Goal: Information Seeking & Learning: Learn about a topic

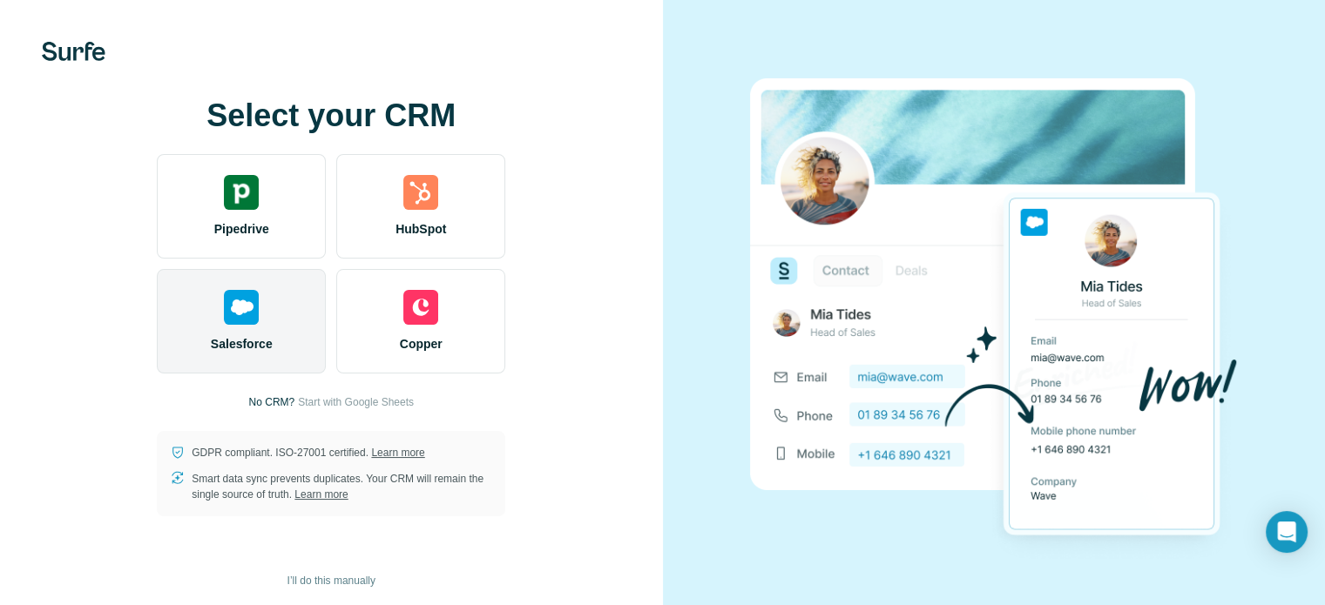
click at [268, 337] on span "Salesforce" at bounding box center [242, 343] width 62 height 17
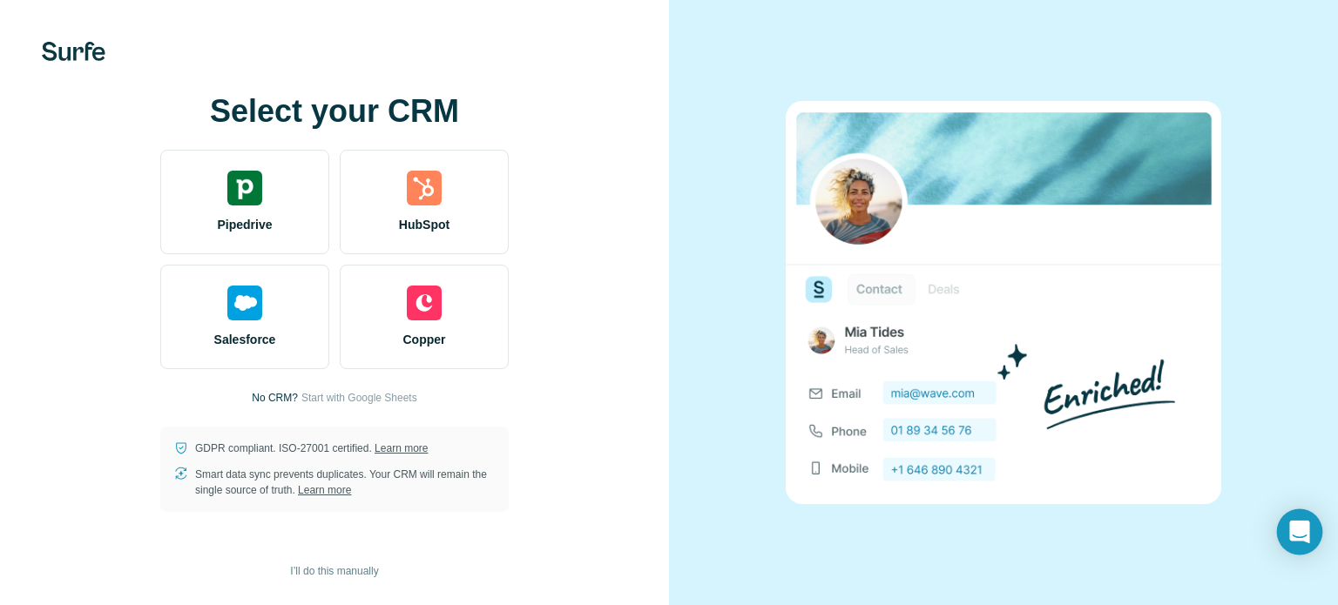
click at [1287, 525] on div "Open Intercom Messenger" at bounding box center [1300, 532] width 46 height 46
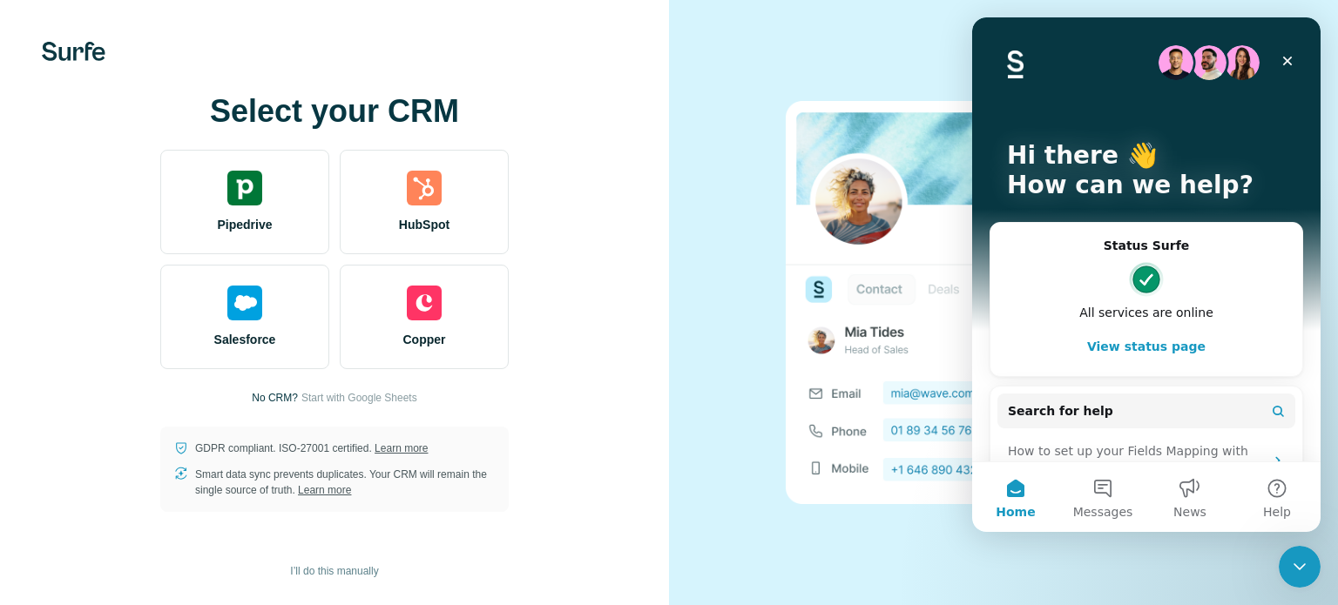
click at [759, 122] on div at bounding box center [1003, 302] width 669 height 605
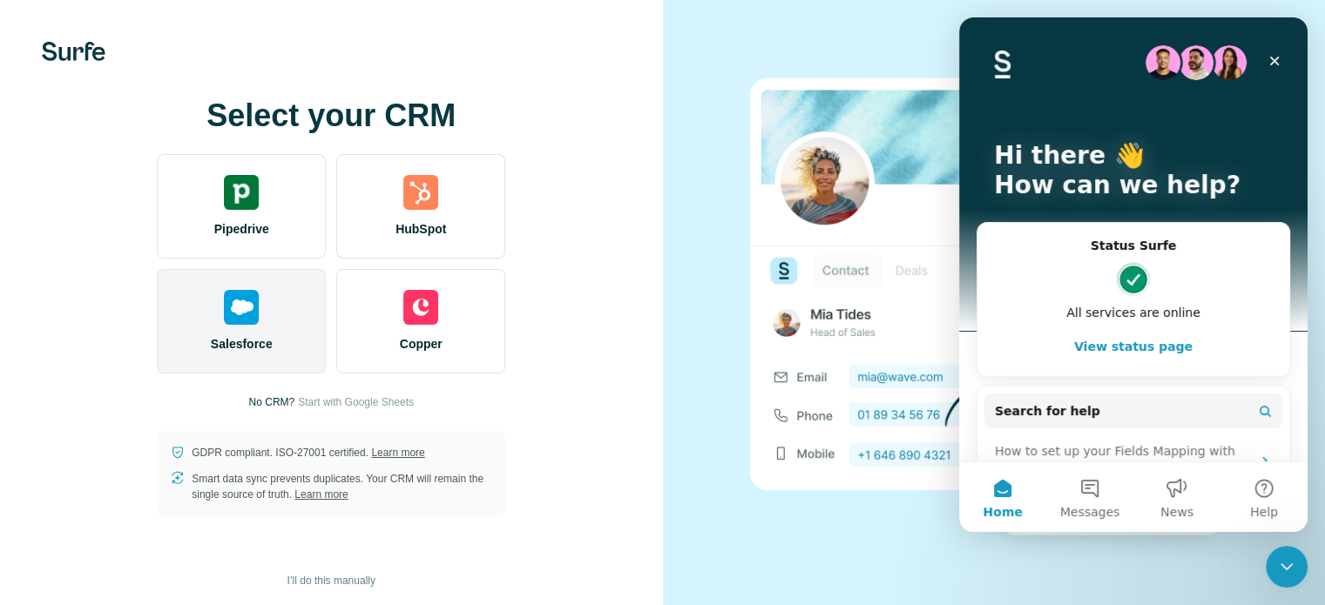
click at [245, 292] on img at bounding box center [241, 307] width 35 height 35
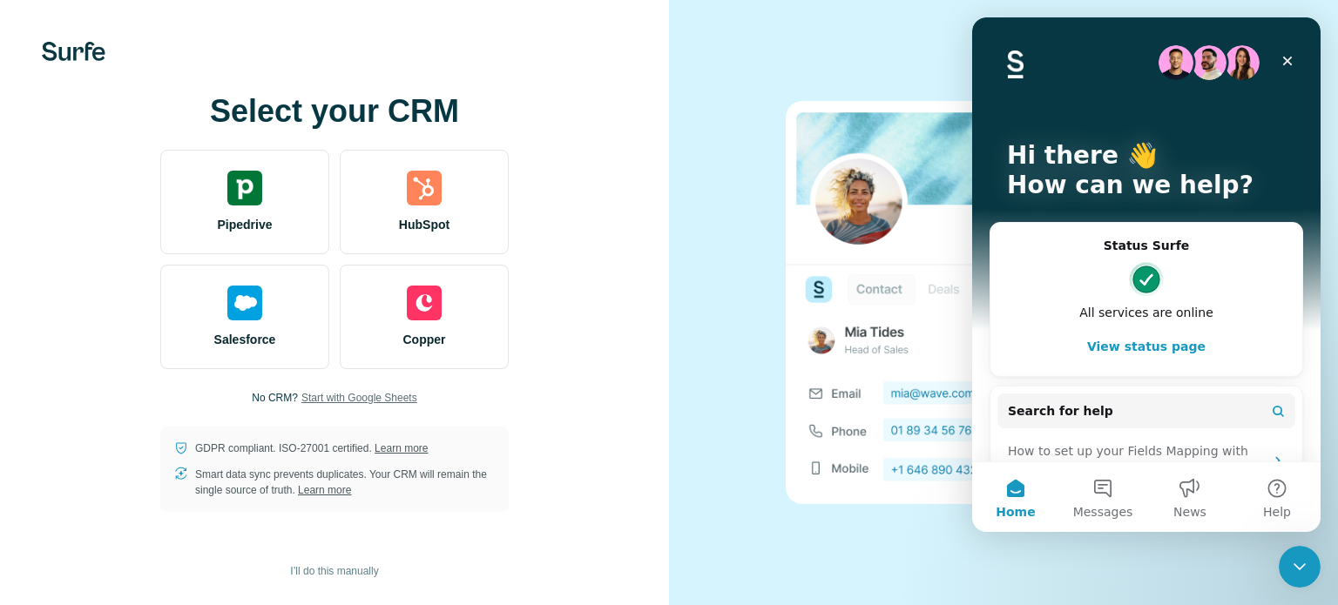
click at [327, 397] on span "Start with Google Sheets" at bounding box center [359, 398] width 116 height 16
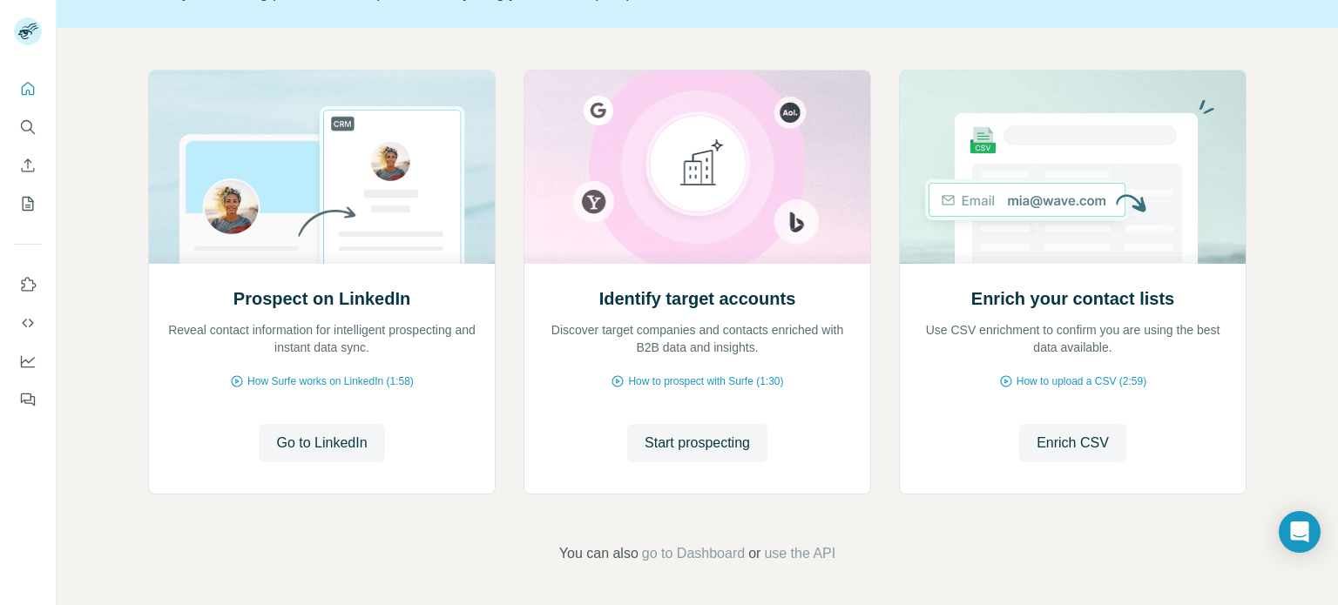
scroll to position [146, 0]
drag, startPoint x: 718, startPoint y: 441, endPoint x: 797, endPoint y: 452, distance: 80.1
click at [718, 441] on span "Start prospecting" at bounding box center [696, 443] width 105 height 21
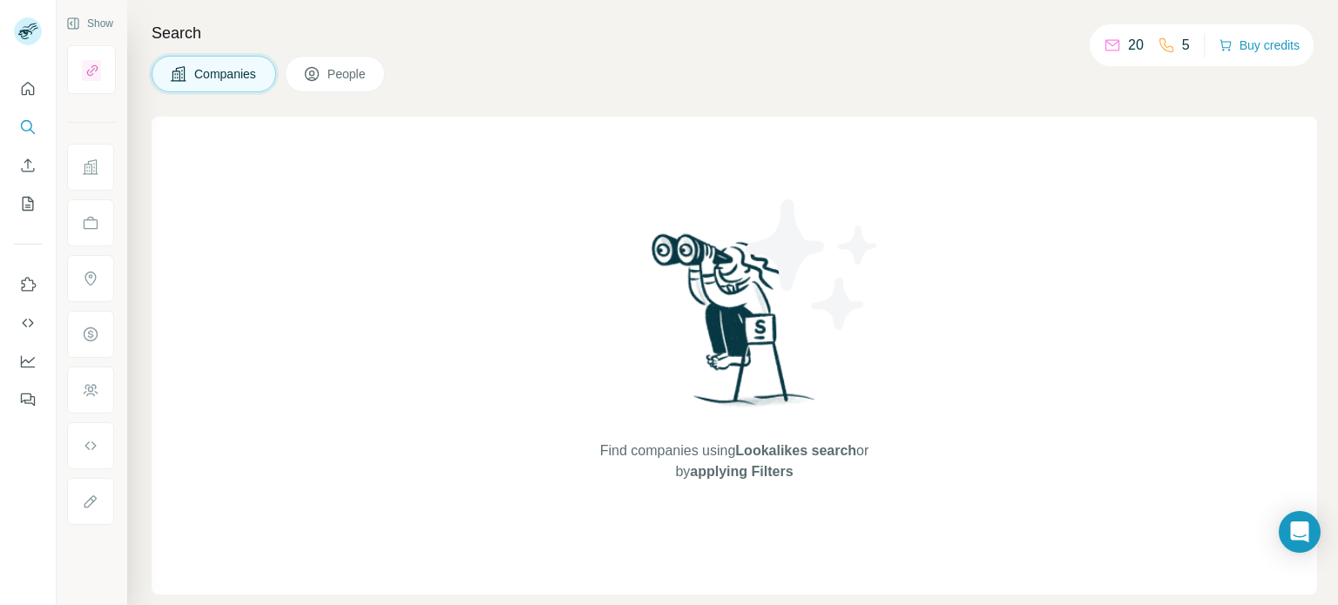
click at [206, 72] on span "Companies" at bounding box center [226, 73] width 64 height 17
click at [176, 30] on h4 "Search" at bounding box center [734, 33] width 1165 height 24
click at [237, 30] on h4 "Search" at bounding box center [734, 33] width 1165 height 24
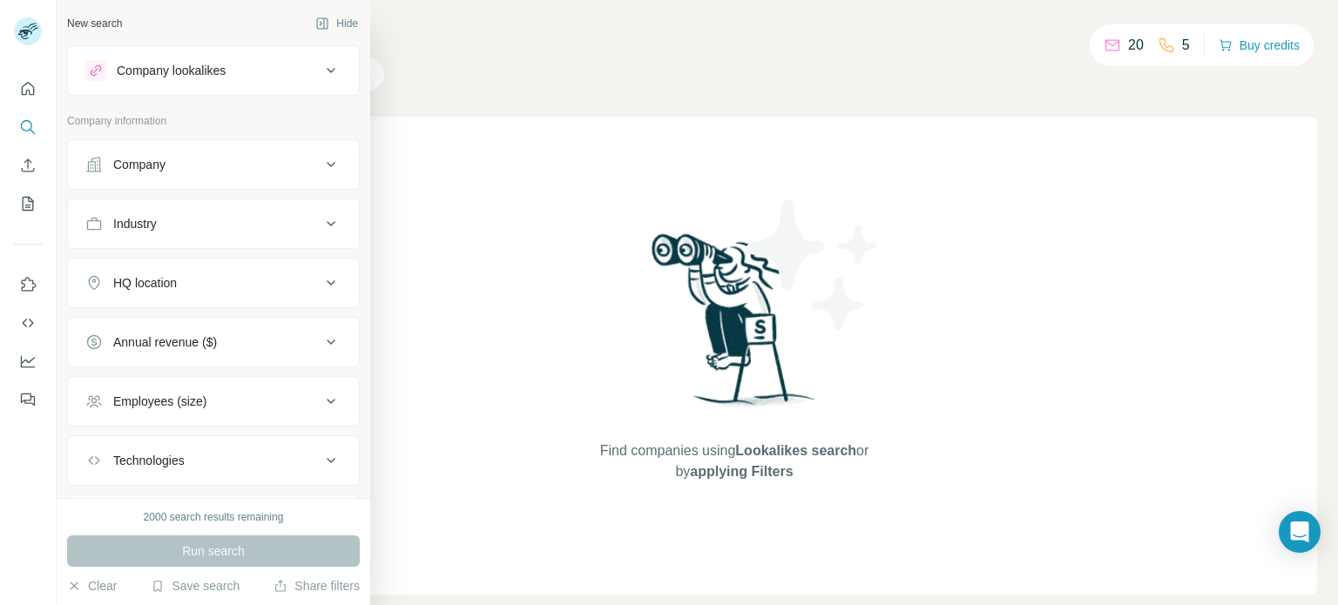
click at [320, 69] on icon at bounding box center [330, 70] width 21 height 21
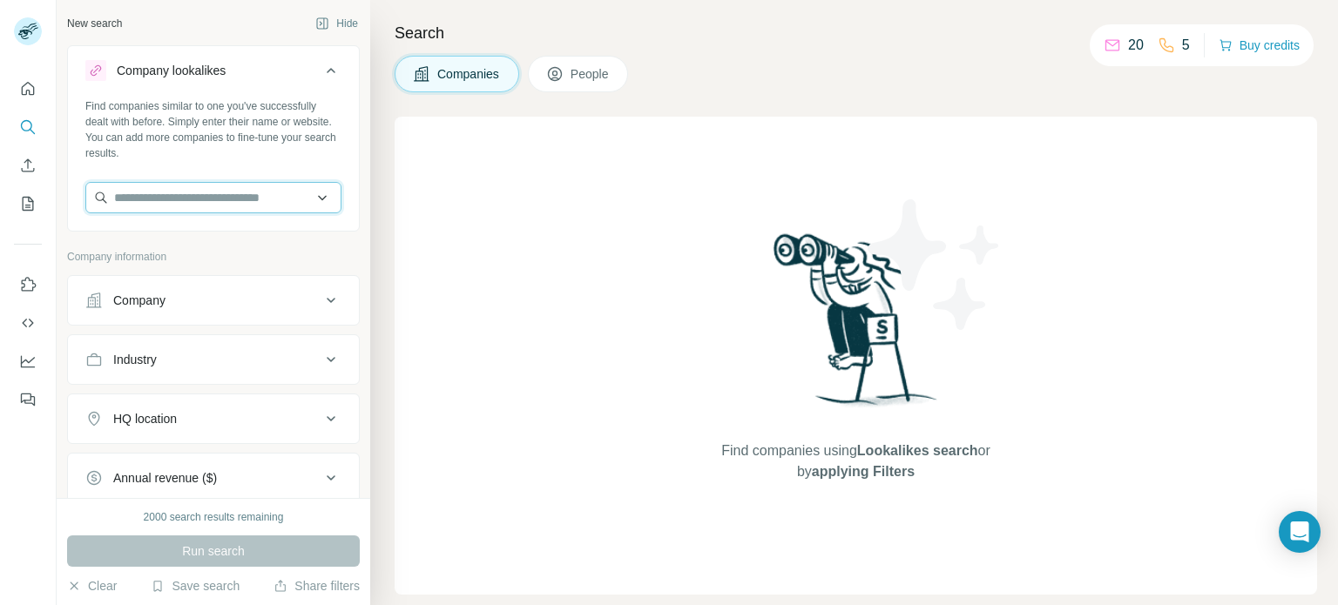
click at [253, 200] on input "text" at bounding box center [213, 197] width 256 height 31
click at [609, 212] on div "Find companies using Lookalikes search or by applying Filters" at bounding box center [856, 356] width 922 height 478
click at [303, 300] on div "Company" at bounding box center [202, 300] width 235 height 17
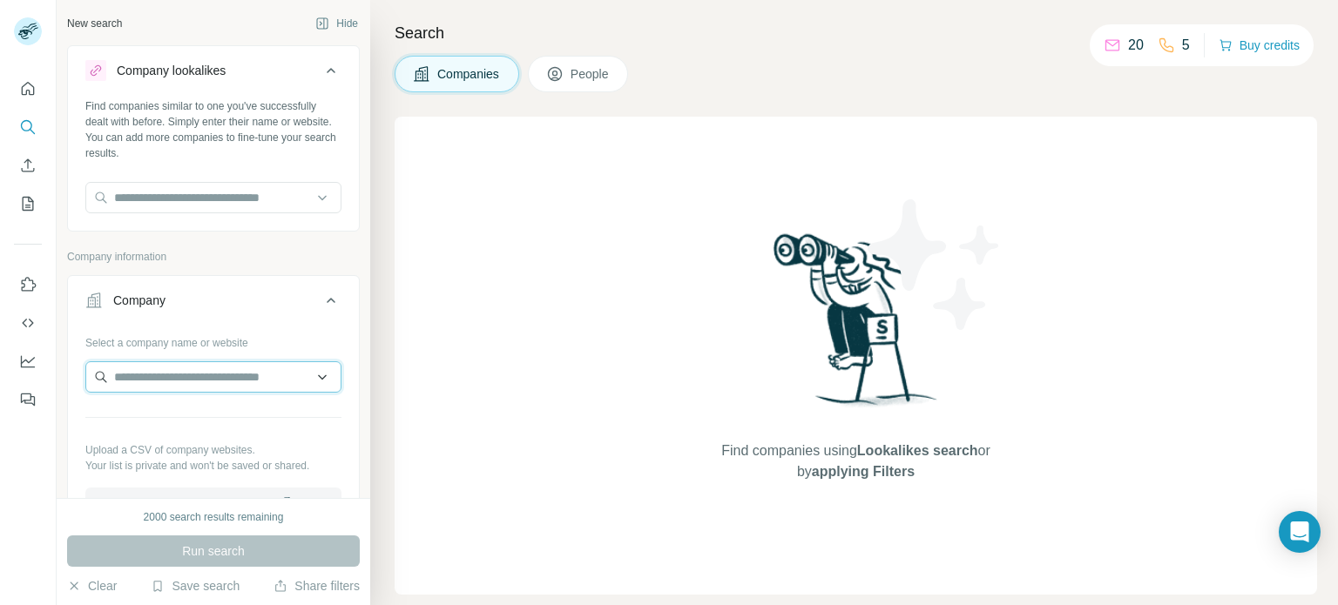
click at [212, 375] on input "text" at bounding box center [213, 376] width 256 height 31
click at [495, 316] on div "Find companies using Lookalikes search or by applying Filters" at bounding box center [856, 356] width 922 height 478
click at [320, 305] on icon at bounding box center [330, 300] width 21 height 21
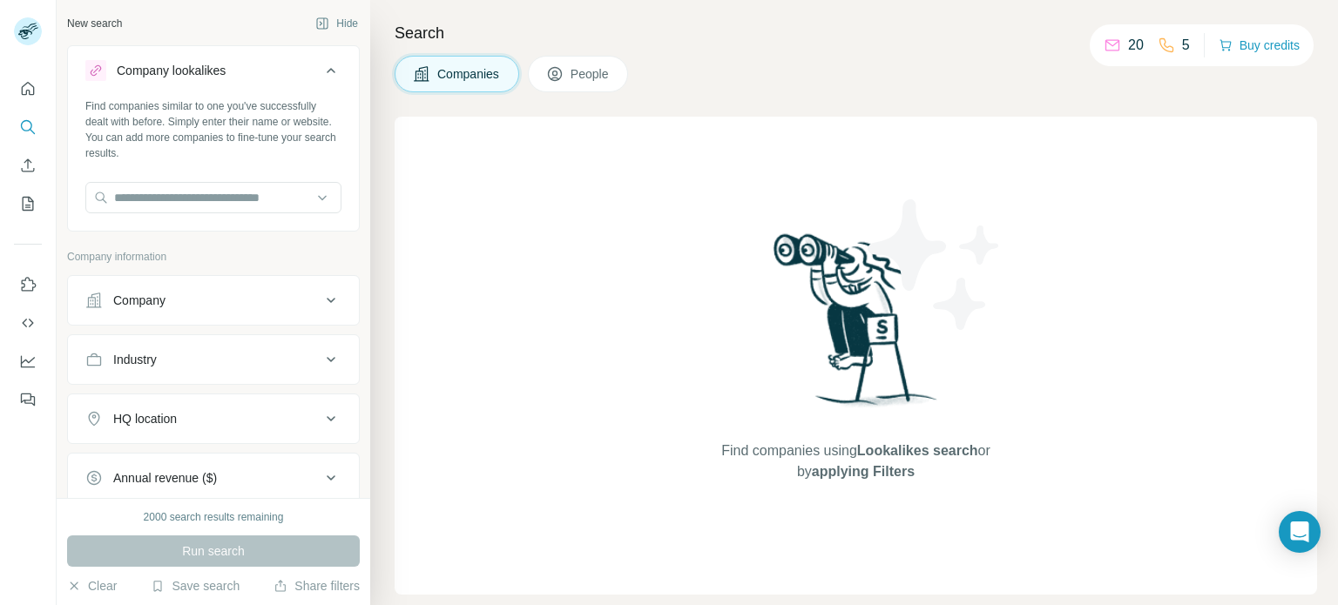
click at [320, 305] on icon at bounding box center [330, 300] width 21 height 21
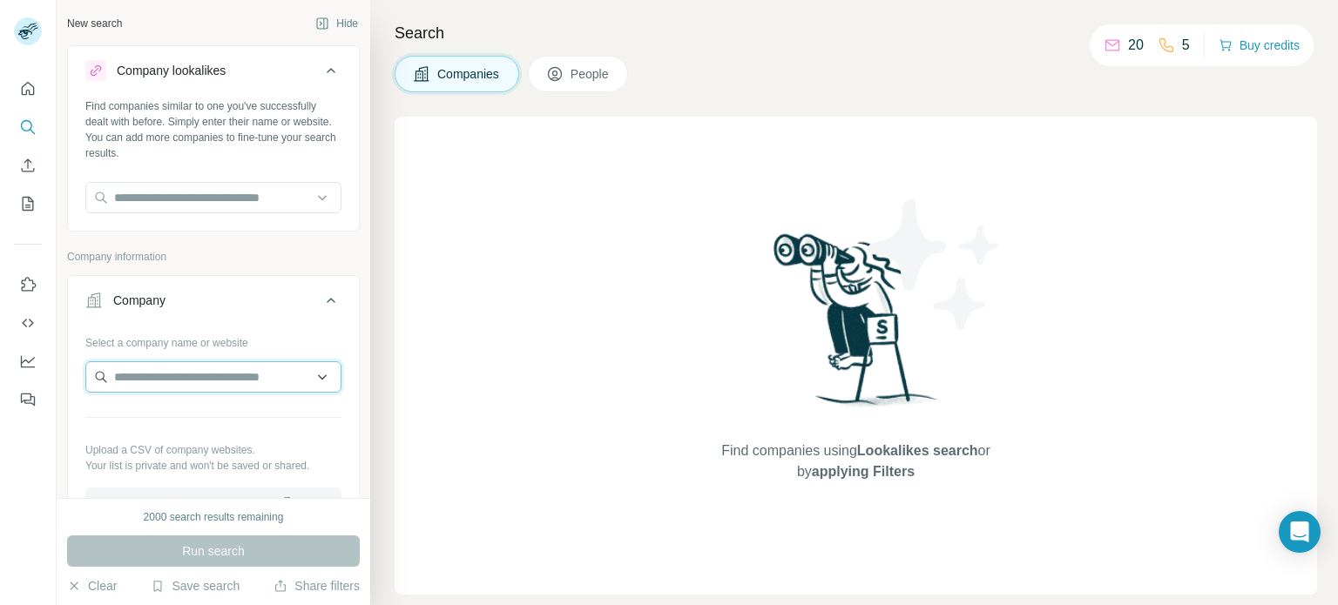
click at [218, 367] on input "text" at bounding box center [213, 376] width 256 height 31
click at [189, 378] on input "text" at bounding box center [213, 376] width 256 height 31
paste input "**********"
type input "**********"
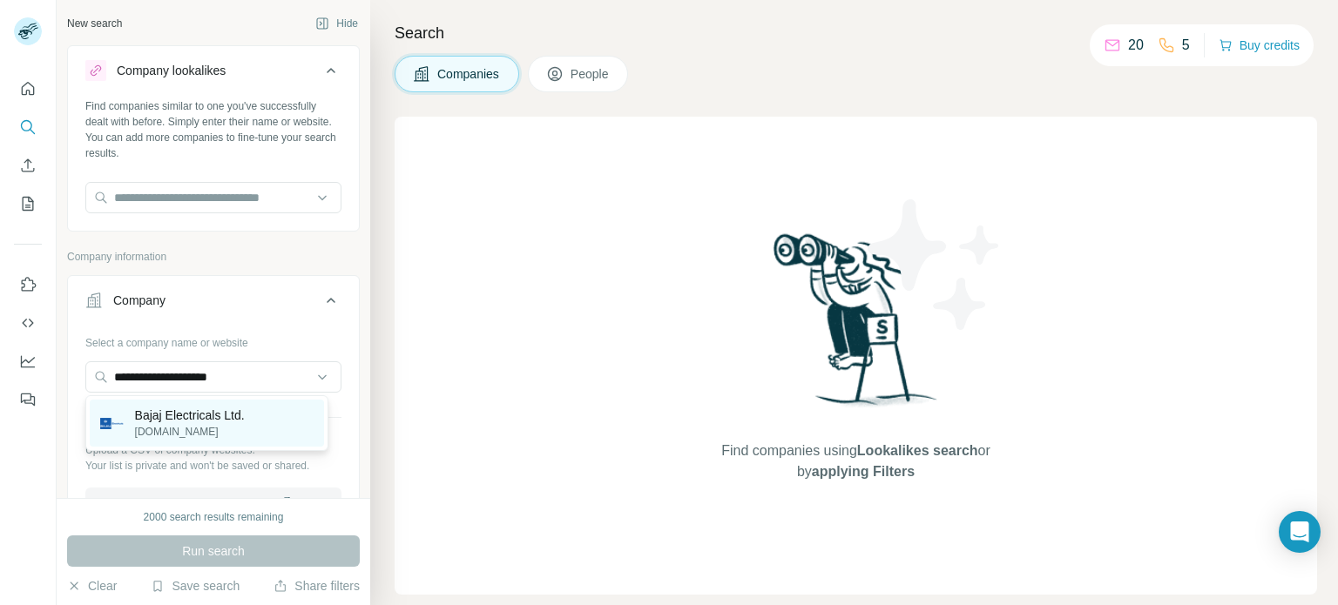
click at [157, 422] on p "Bajaj Electricals Ltd." at bounding box center [190, 415] width 110 height 17
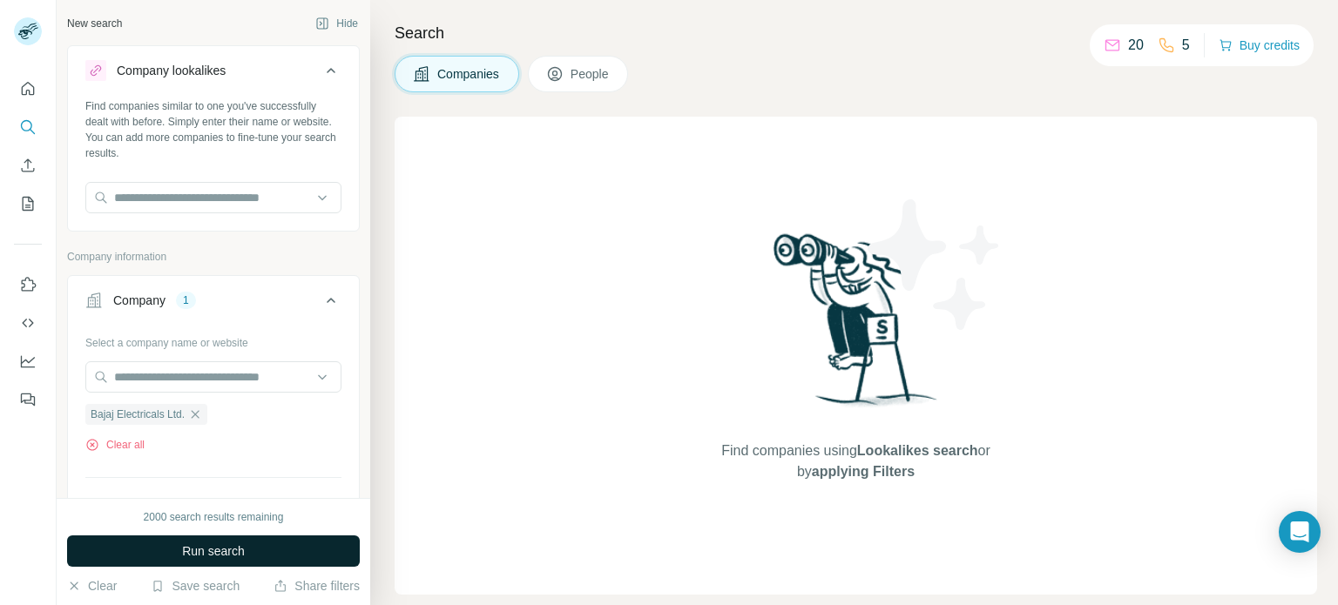
click at [257, 552] on button "Run search" at bounding box center [213, 551] width 293 height 31
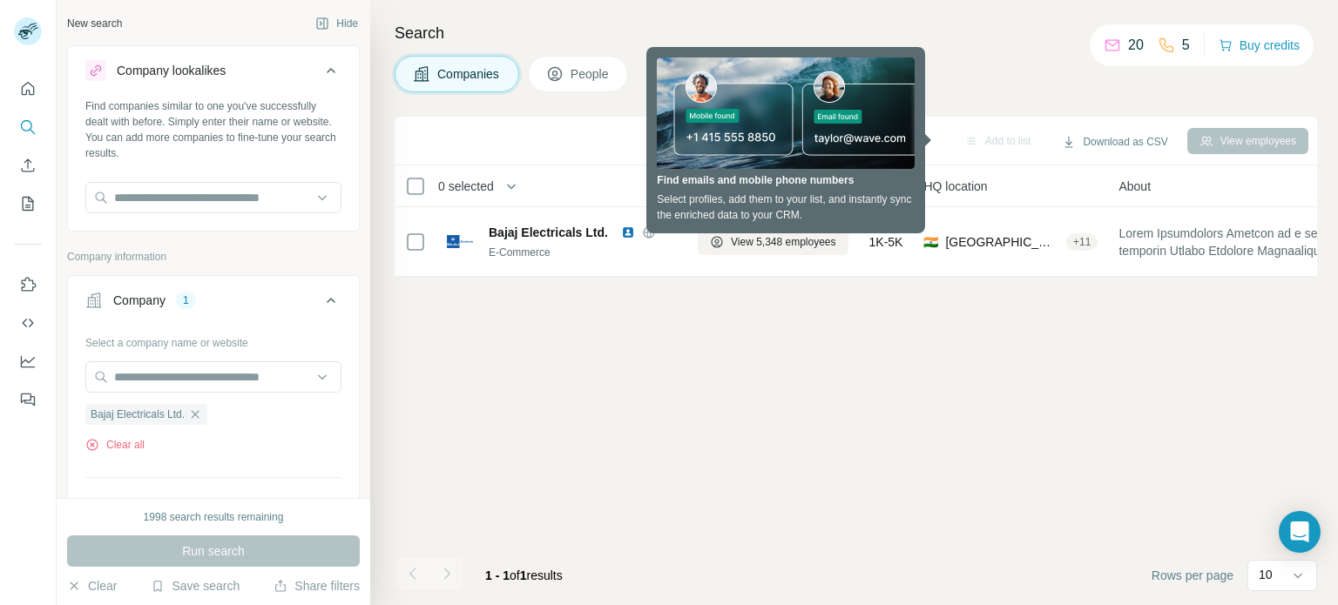
click at [998, 325] on div "Add to list Download as CSV View employees 0 selected Companies Employees Size …" at bounding box center [856, 361] width 922 height 489
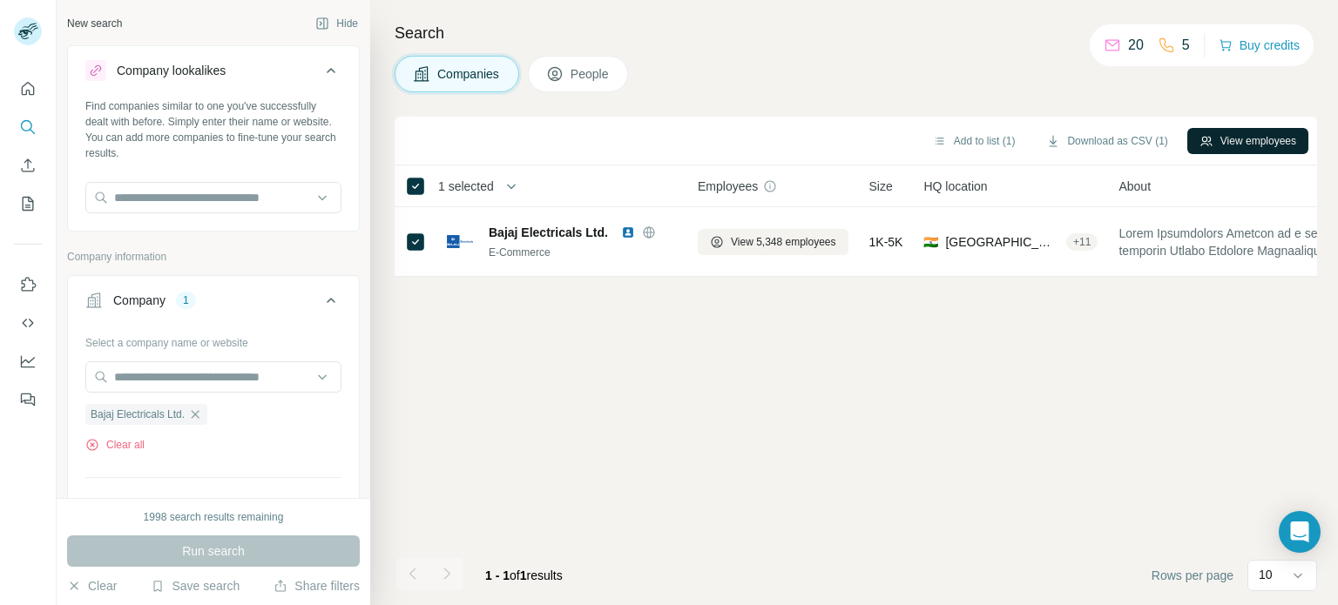
click at [1258, 144] on button "View employees" at bounding box center [1247, 141] width 121 height 26
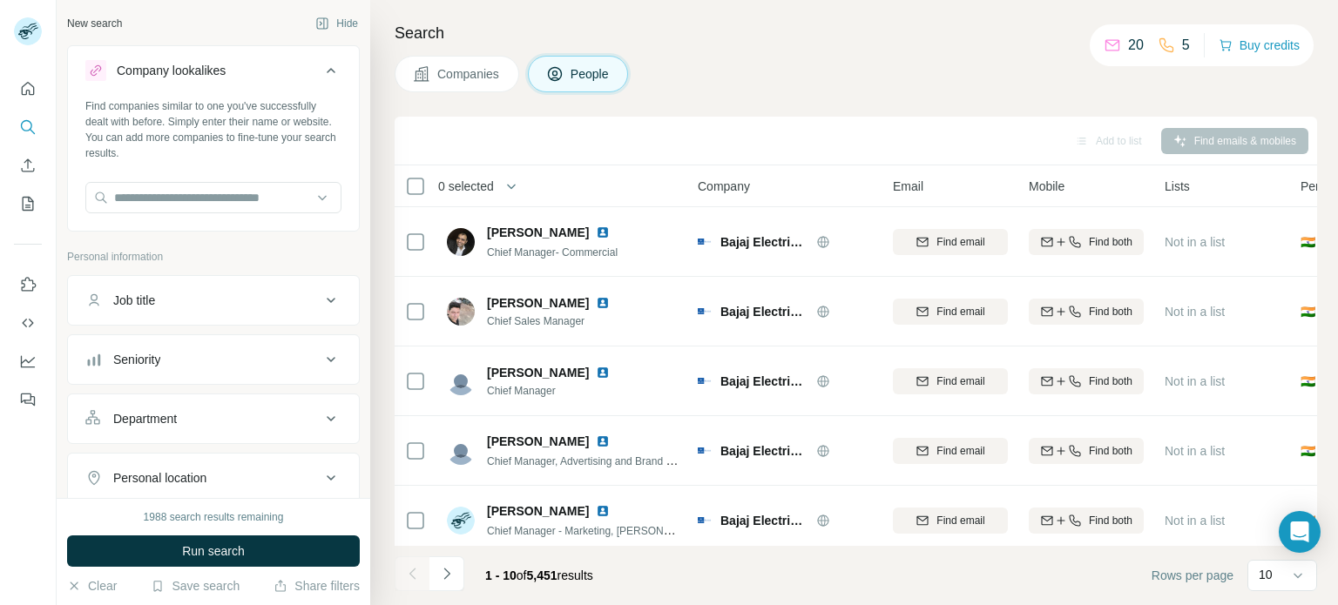
click at [575, 83] on button "People" at bounding box center [578, 74] width 101 height 37
click at [1294, 577] on icon at bounding box center [1297, 575] width 17 height 17
click at [181, 423] on div "Department" at bounding box center [202, 418] width 235 height 17
click at [318, 462] on icon at bounding box center [322, 463] width 9 height 5
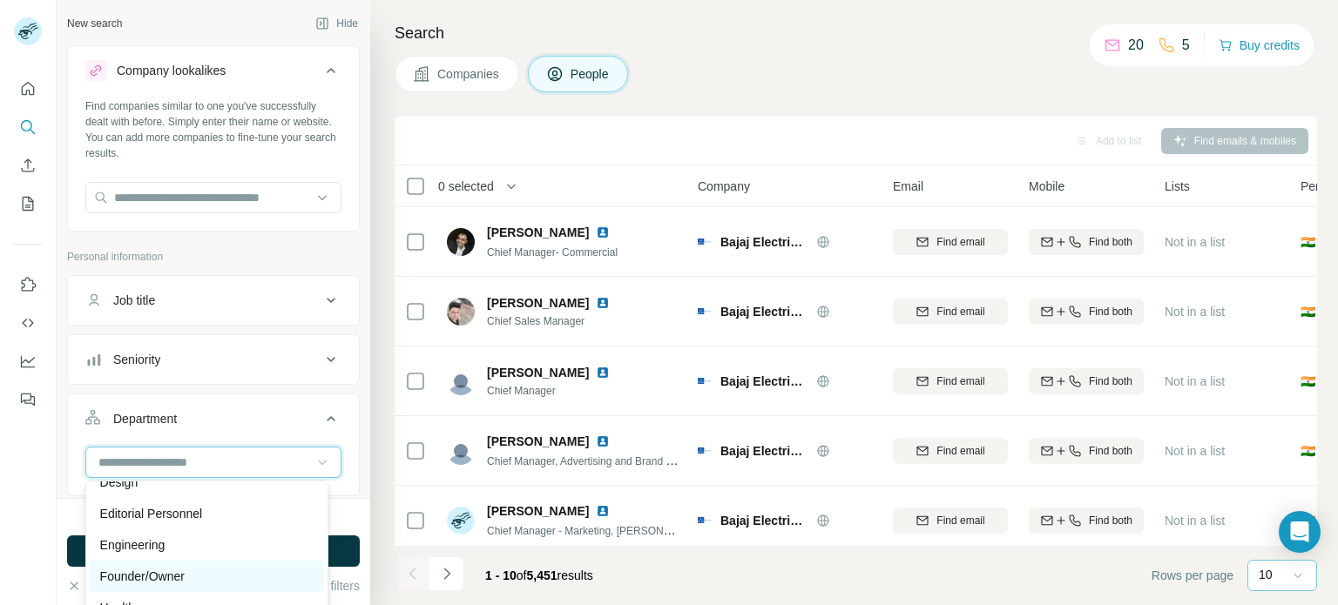
scroll to position [174, 0]
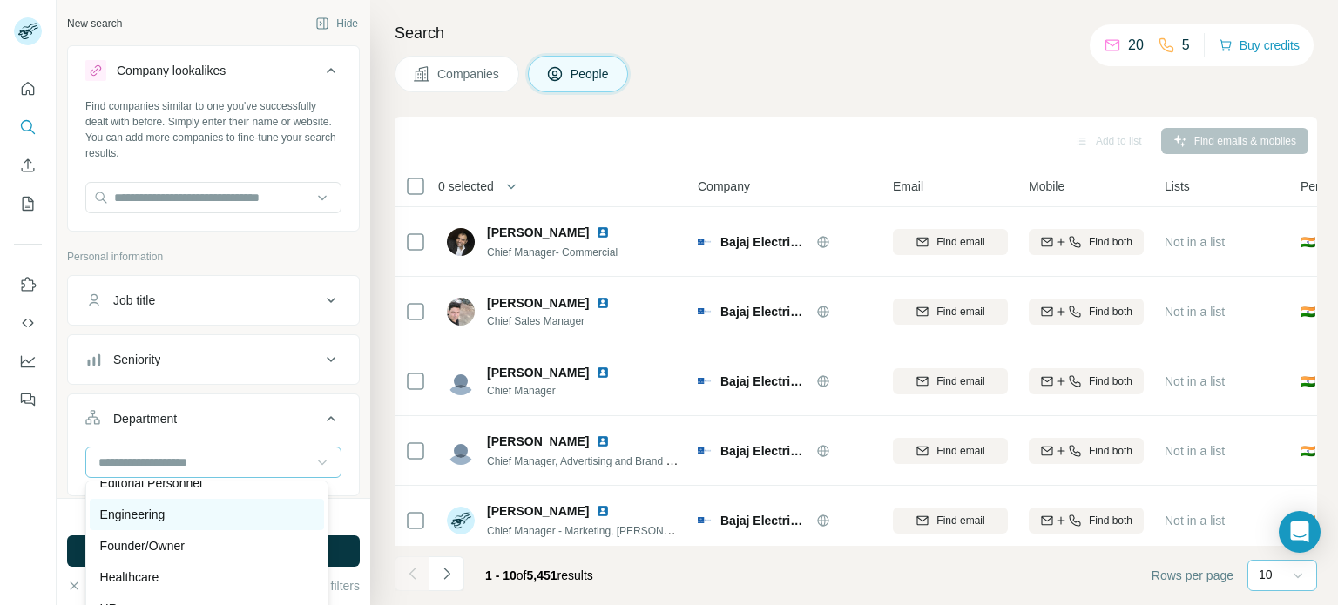
click at [152, 520] on p "Engineering" at bounding box center [132, 514] width 65 height 17
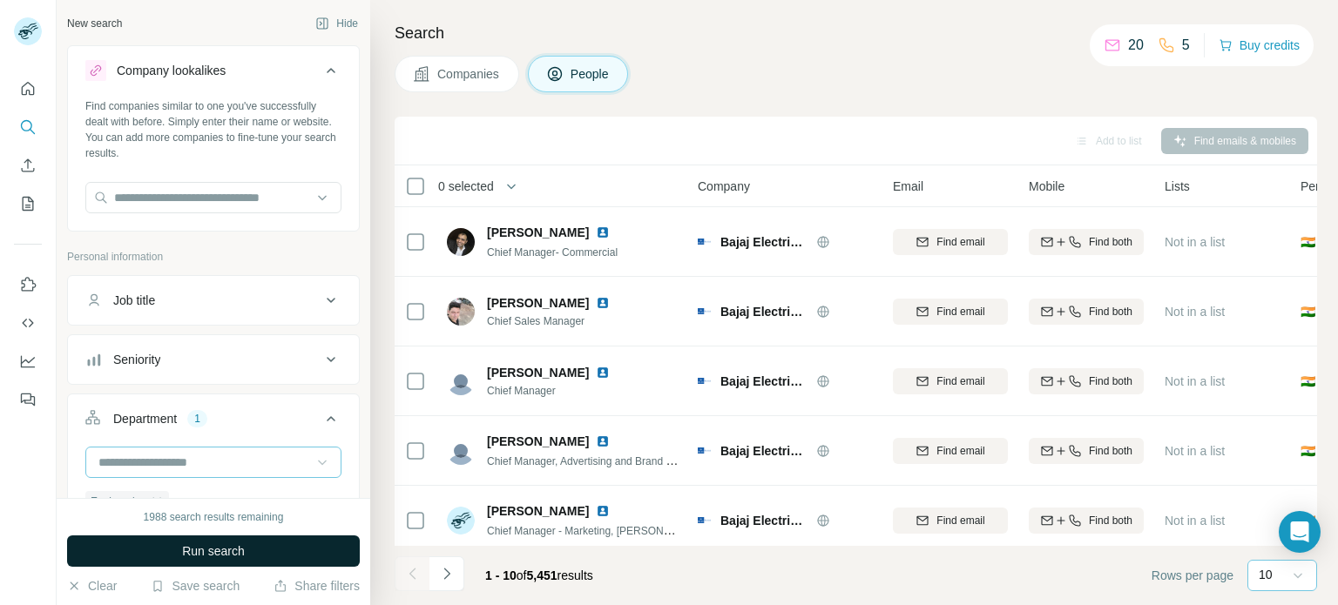
click at [285, 544] on button "Run search" at bounding box center [213, 551] width 293 height 31
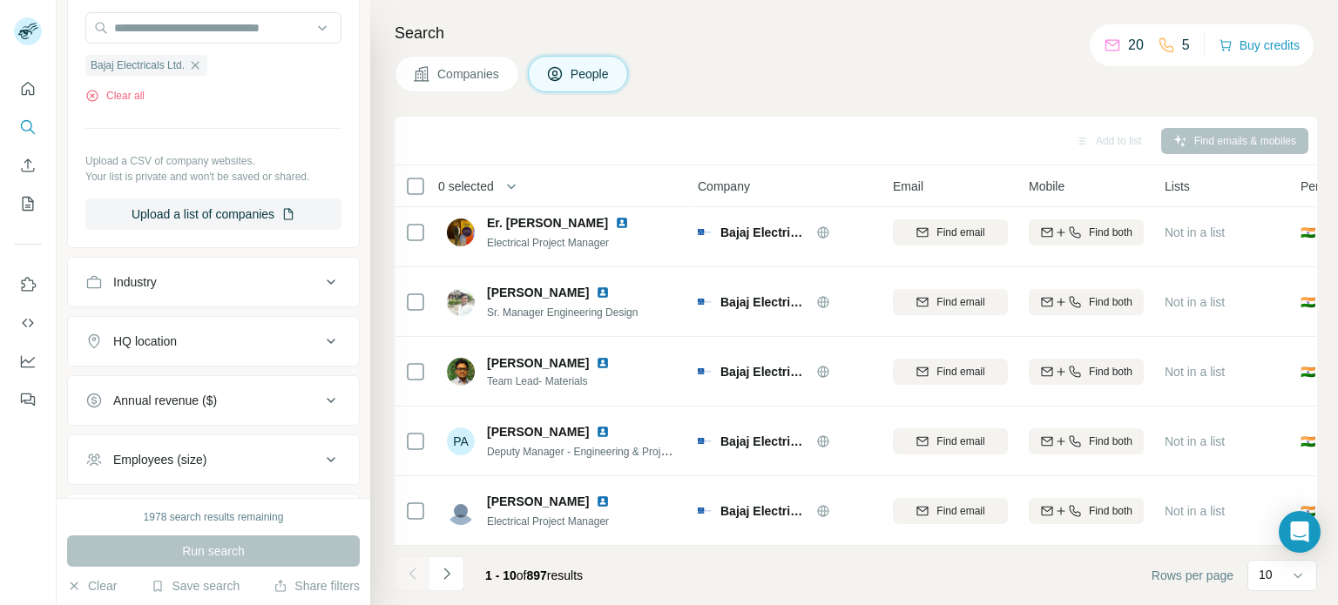
scroll to position [711, 0]
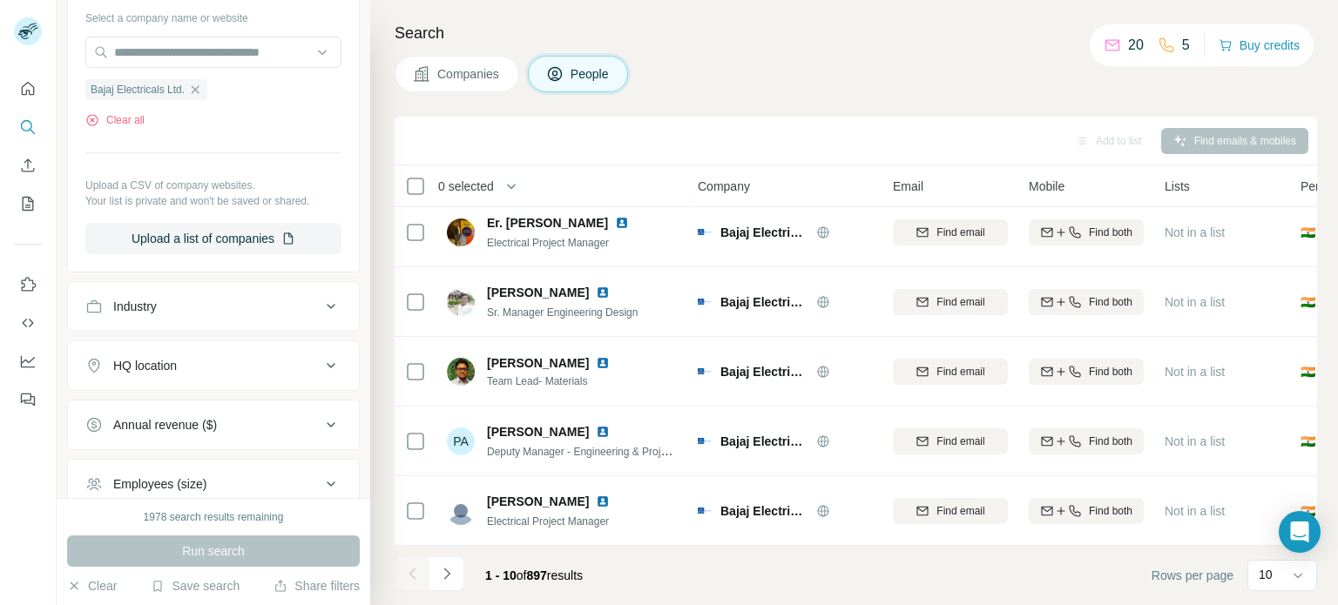
click at [327, 304] on icon at bounding box center [331, 306] width 9 height 5
click at [320, 303] on icon at bounding box center [330, 306] width 21 height 21
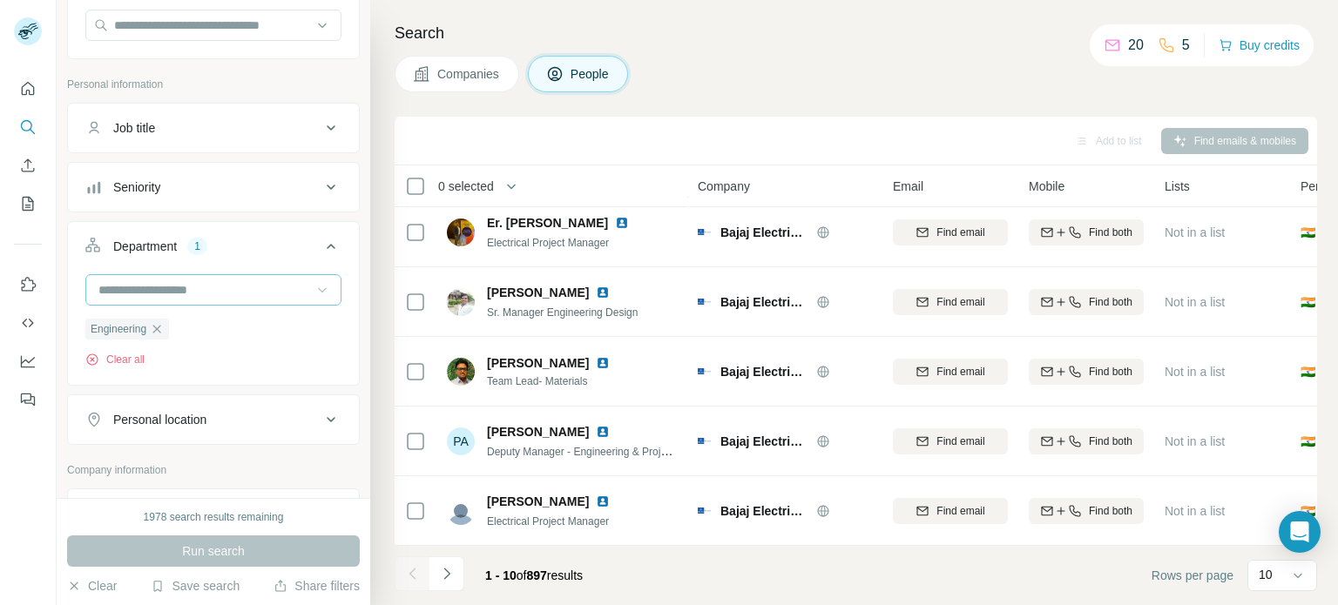
scroll to position [188, 0]
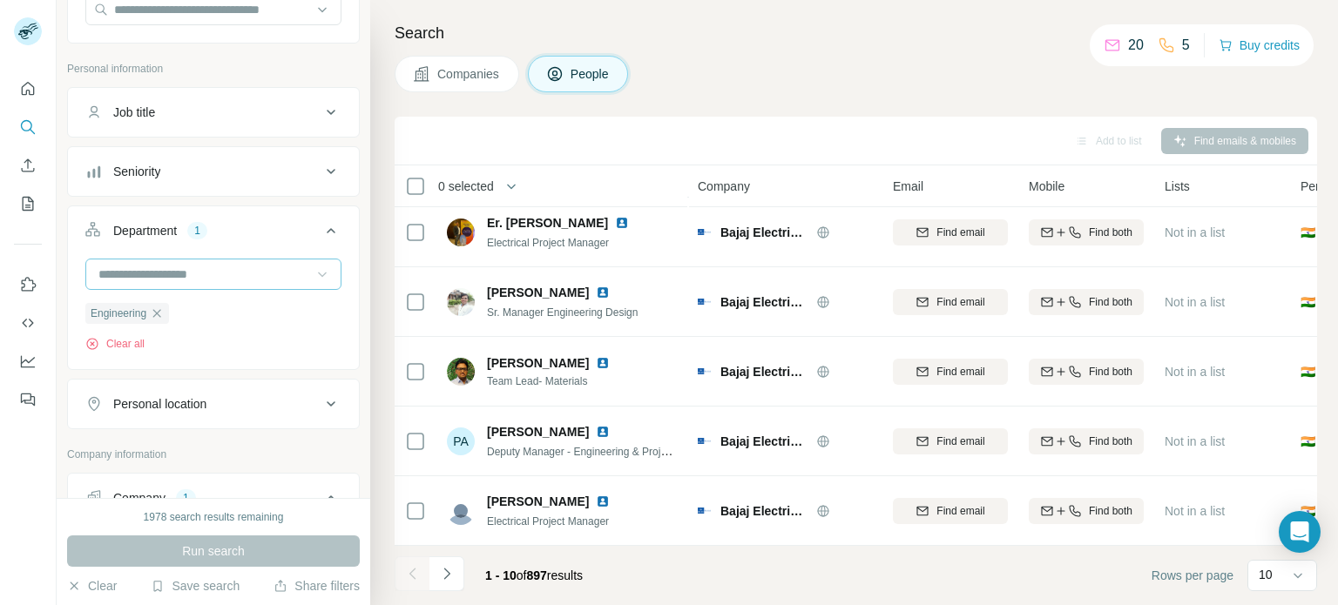
click at [320, 399] on icon at bounding box center [330, 404] width 21 height 21
click at [191, 437] on input "text" at bounding box center [213, 447] width 256 height 31
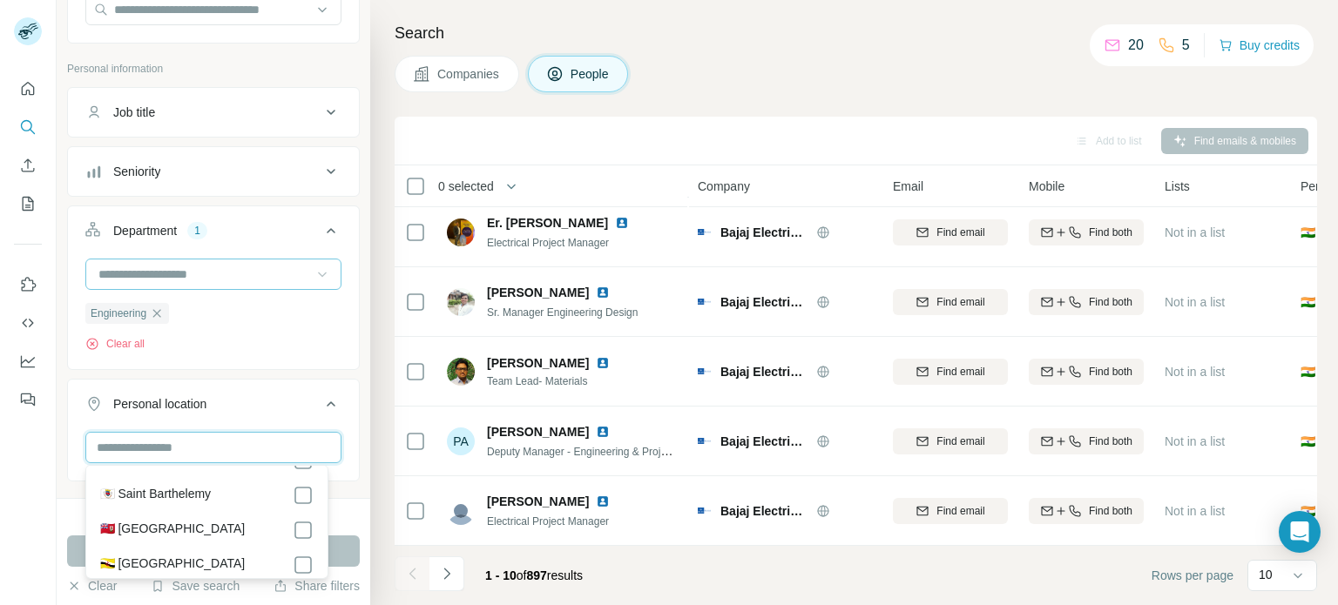
scroll to position [871, 0]
click at [212, 445] on input "text" at bounding box center [213, 447] width 256 height 31
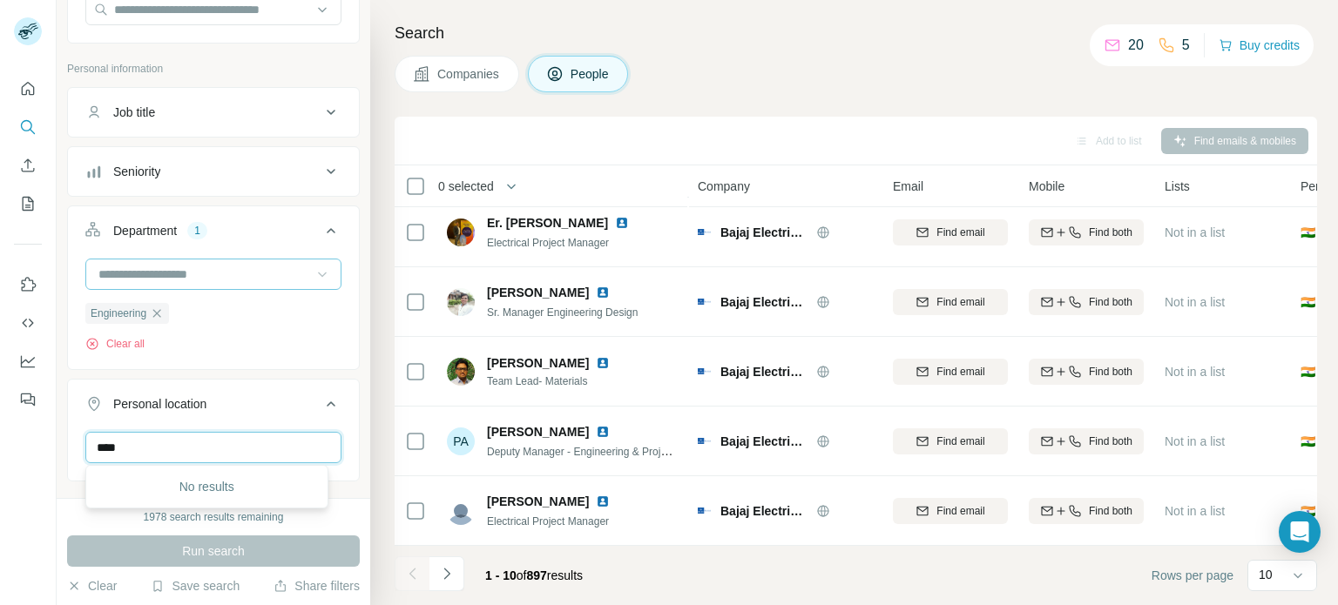
scroll to position [0, 0]
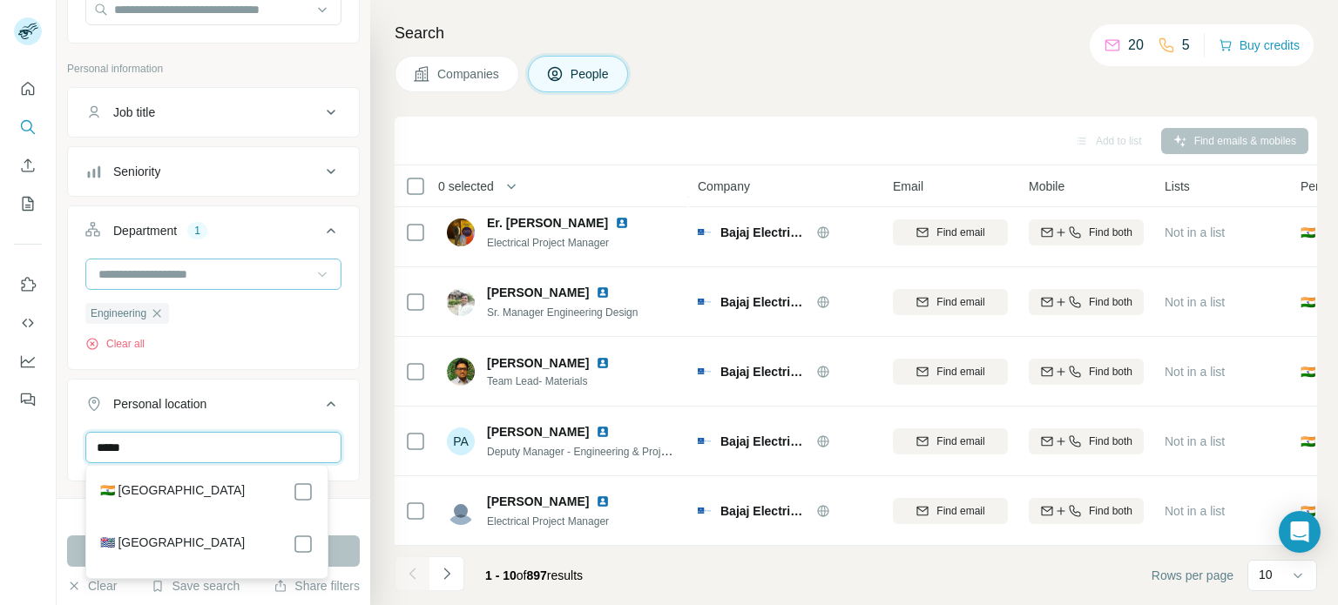
type input "*****"
click at [174, 487] on div "🇮🇳 India" at bounding box center [206, 492] width 213 height 21
click at [133, 493] on label "🇮🇳 India" at bounding box center [172, 492] width 145 height 21
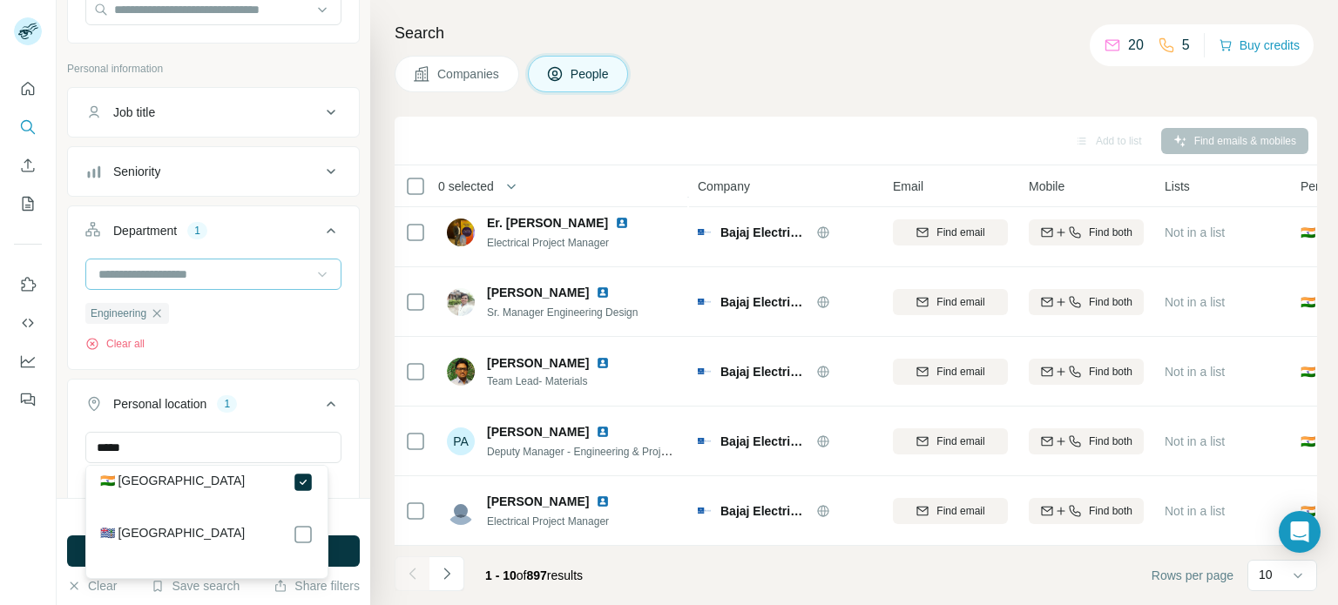
scroll to position [24, 0]
click at [355, 424] on div "New search Hide Company lookalikes Find companies similar to one you've success…" at bounding box center [214, 249] width 314 height 498
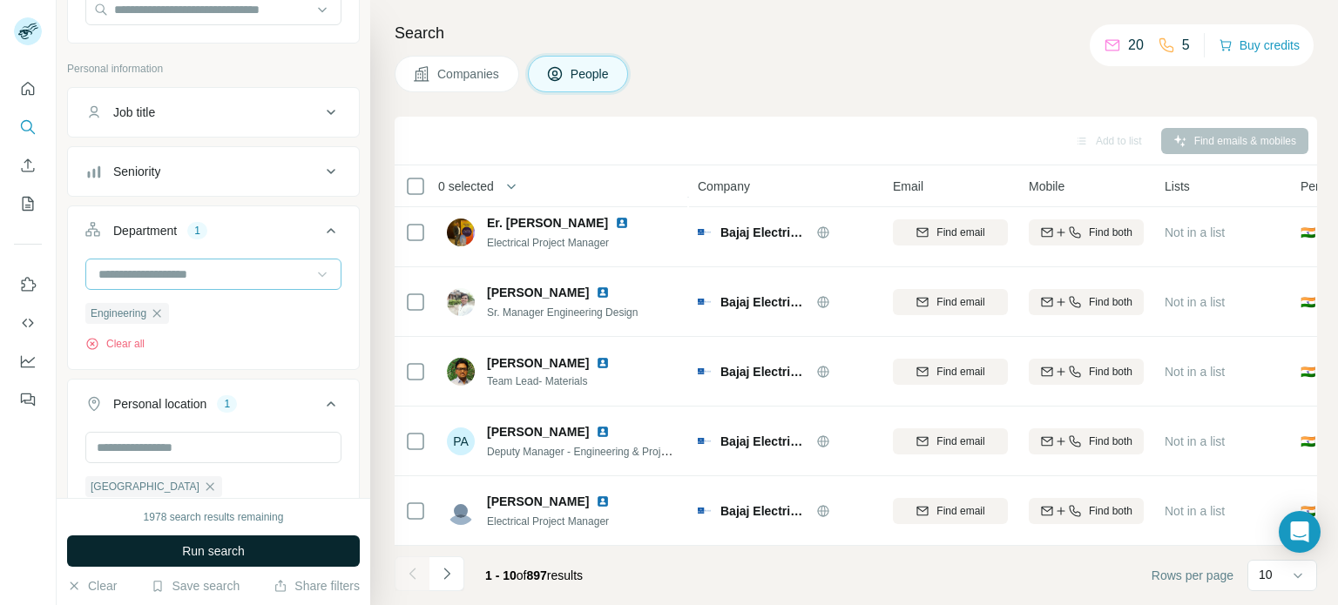
click at [236, 552] on span "Run search" at bounding box center [213, 551] width 63 height 17
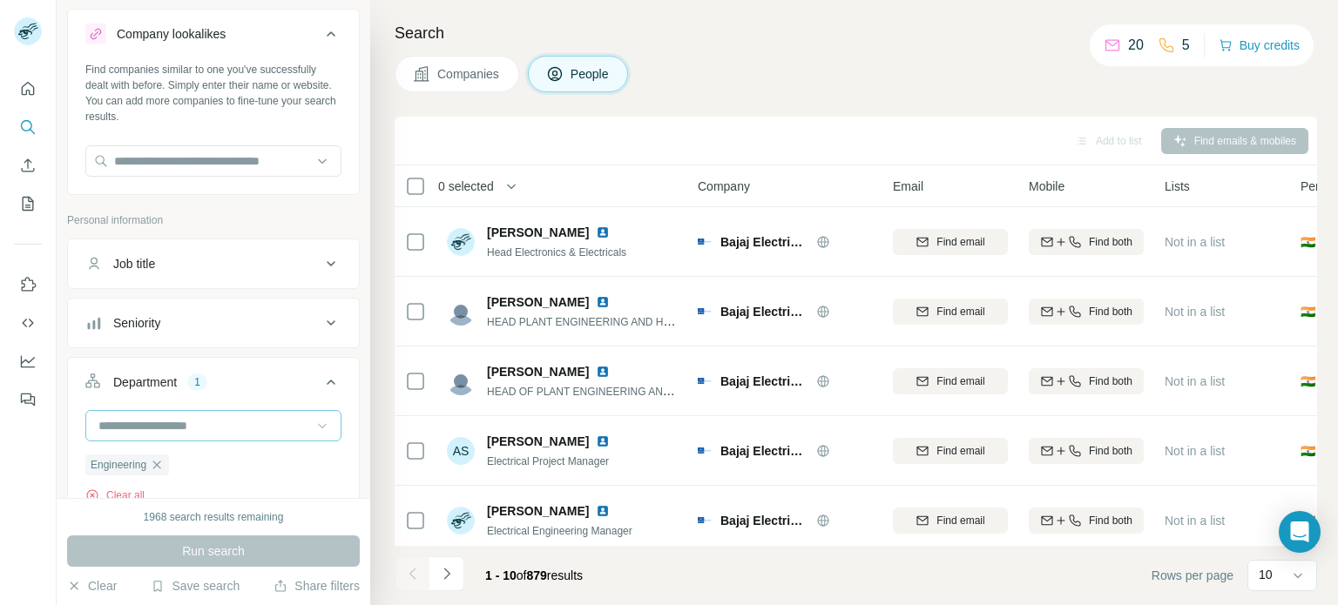
scroll to position [0, 0]
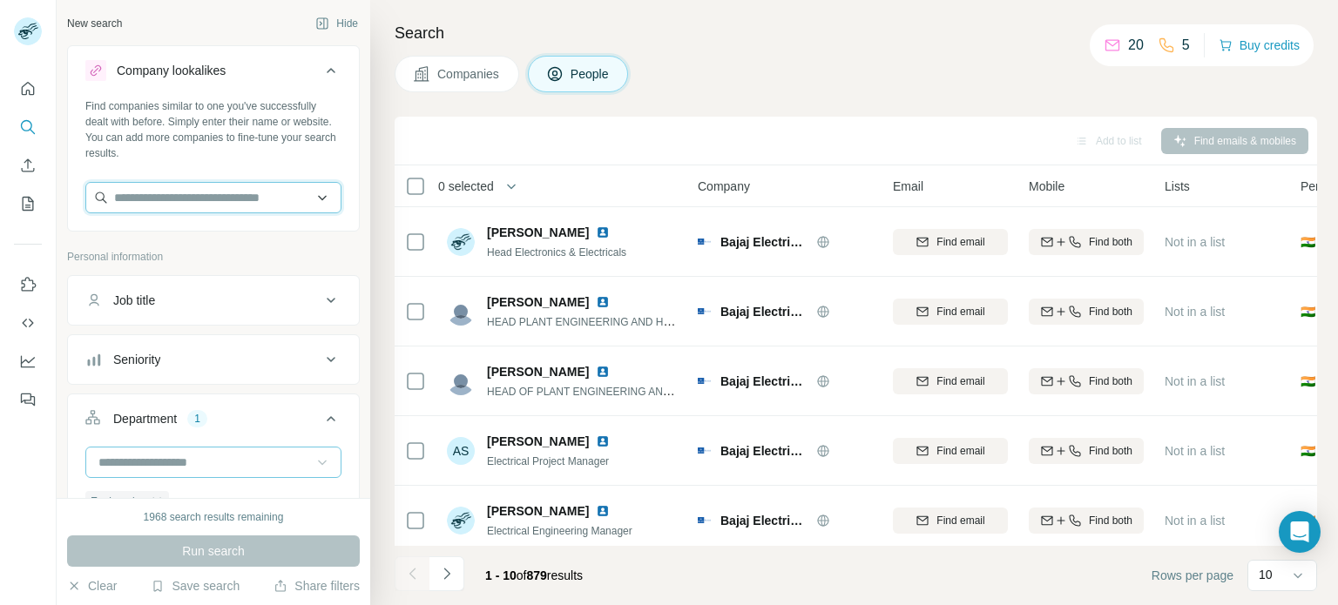
click at [303, 201] on input "text" at bounding box center [213, 197] width 256 height 31
click at [230, 194] on input "text" at bounding box center [213, 197] width 256 height 31
click at [320, 75] on icon at bounding box center [330, 70] width 21 height 21
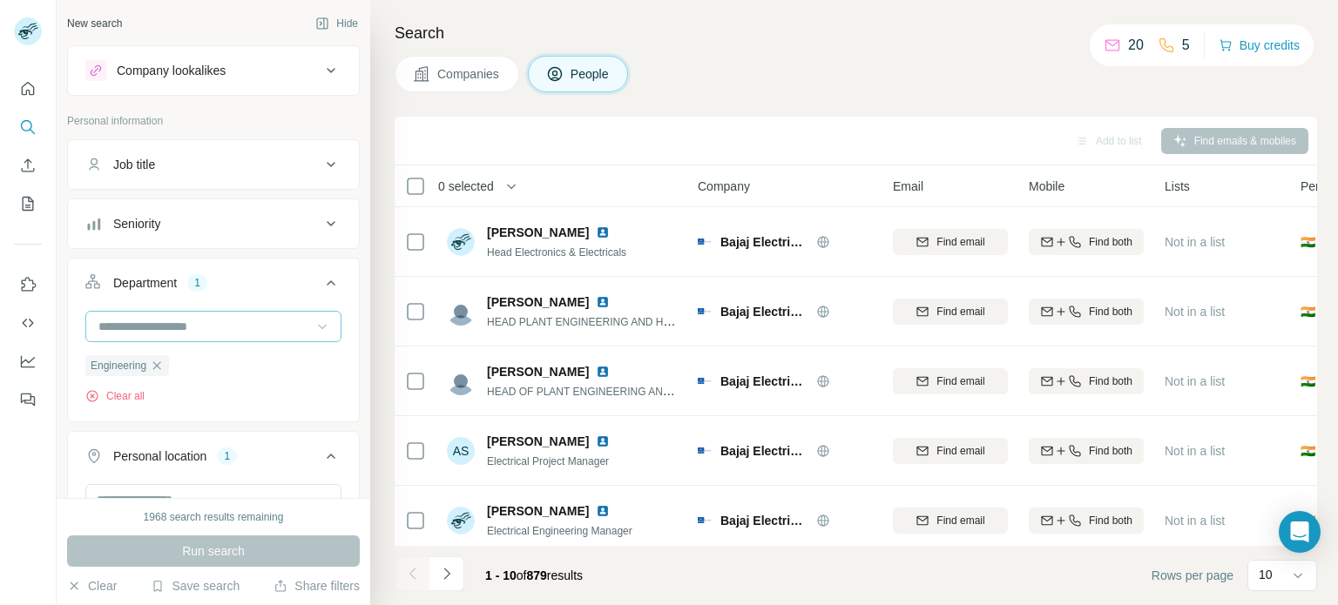
click at [320, 170] on icon at bounding box center [330, 164] width 21 height 21
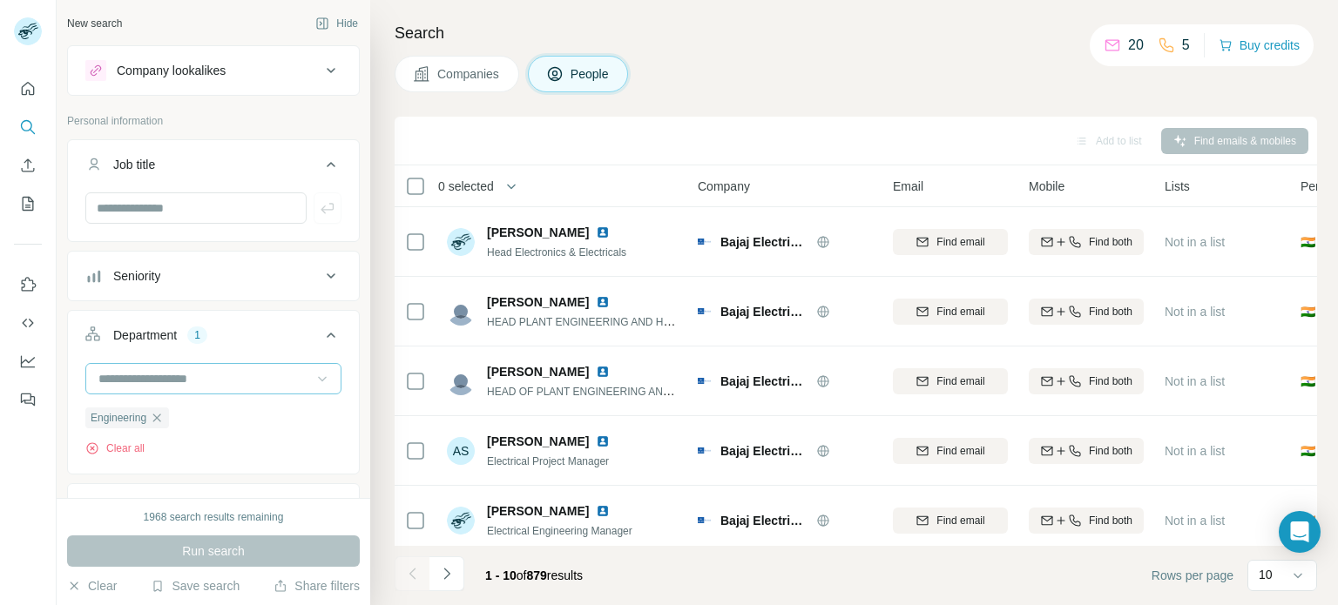
click at [327, 163] on icon at bounding box center [331, 164] width 9 height 5
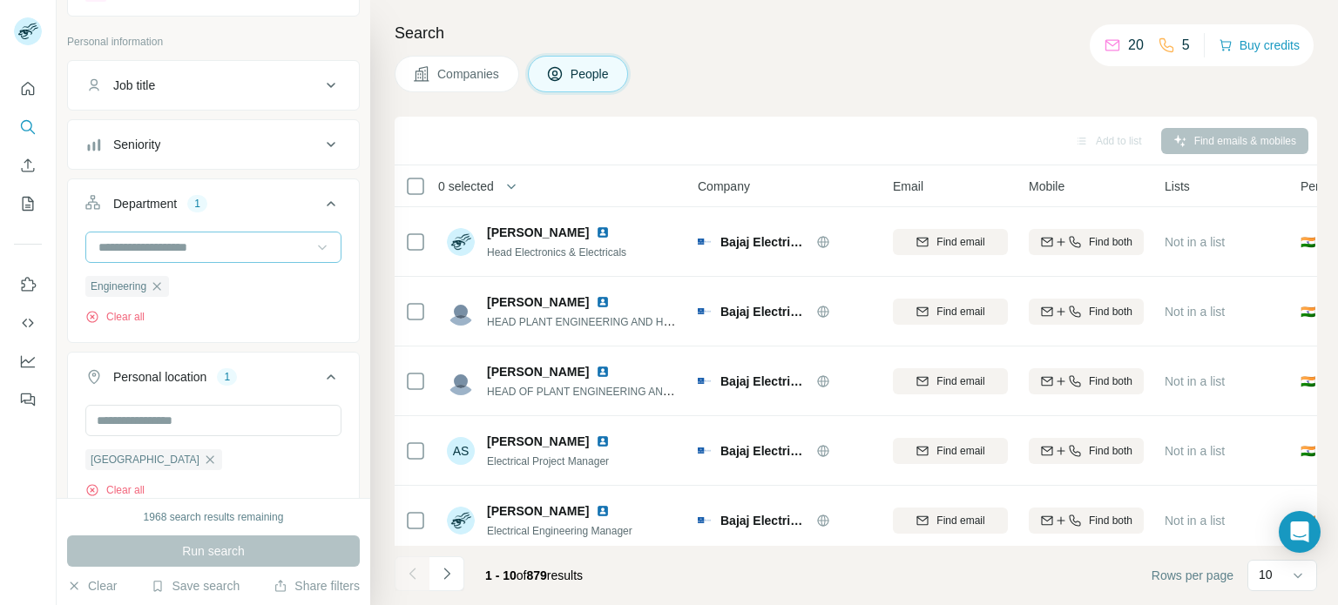
scroll to position [174, 0]
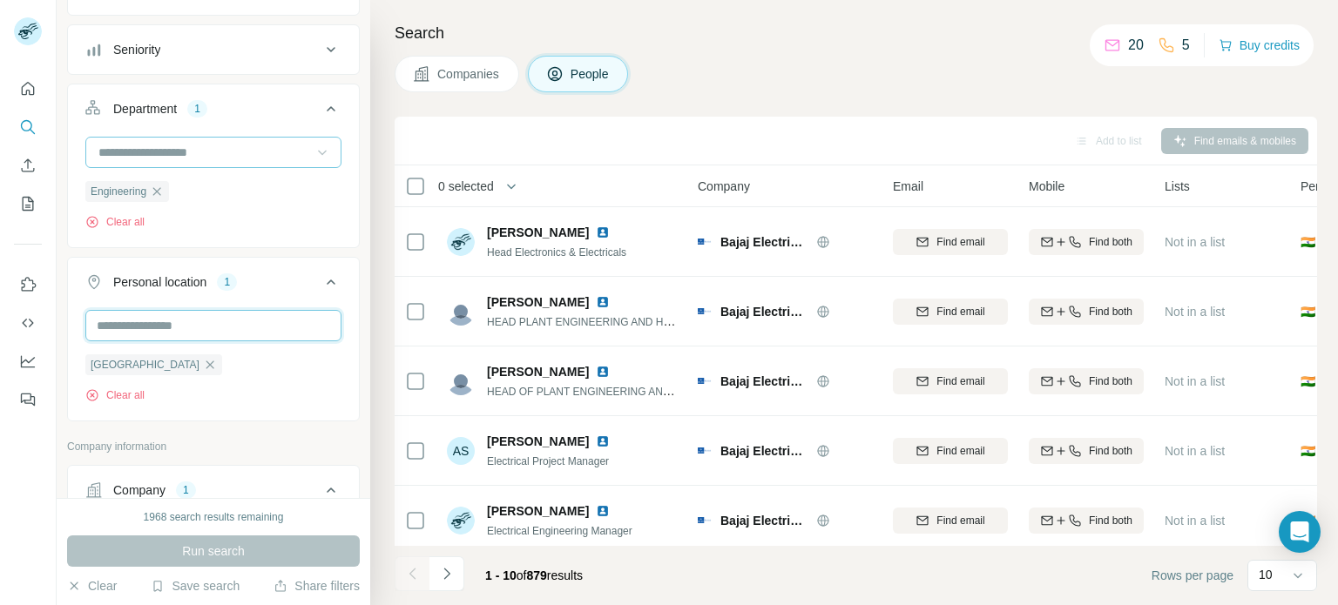
click at [202, 328] on input "text" at bounding box center [213, 325] width 256 height 31
click at [202, 327] on input "**********" at bounding box center [213, 325] width 256 height 31
type input "*"
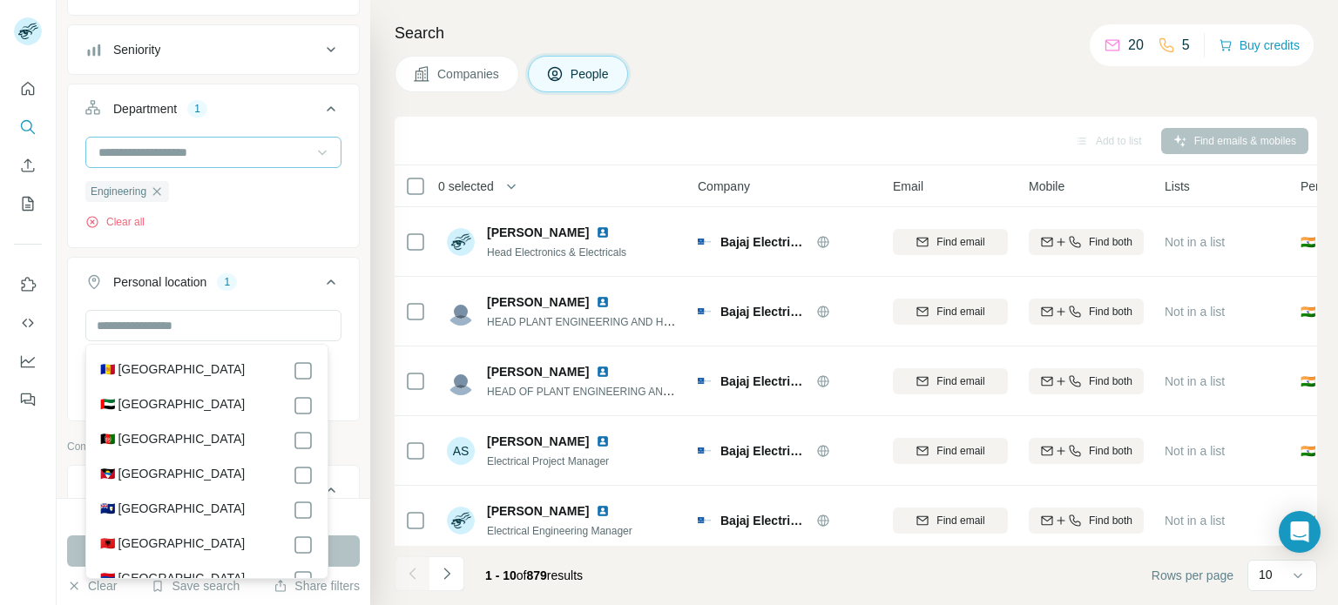
click at [766, 13] on div "Search Companies People Add to list Find emails & mobiles 0 selected People Com…" at bounding box center [854, 302] width 968 height 605
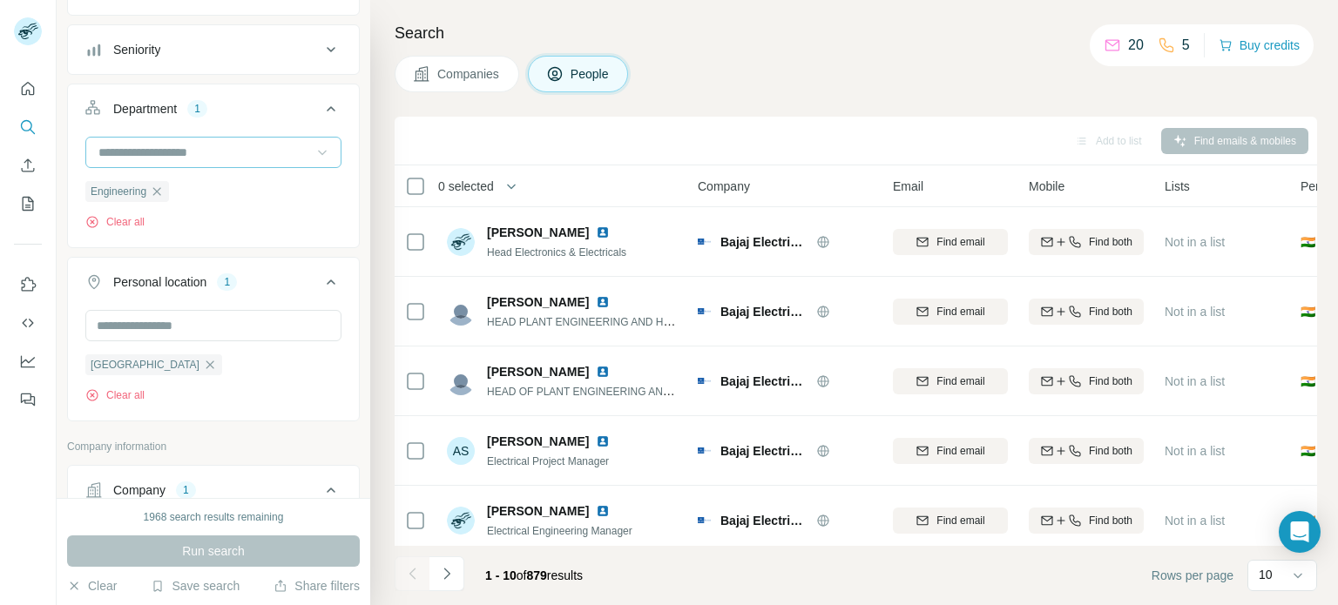
click at [443, 33] on h4 "Search" at bounding box center [856, 33] width 922 height 24
click at [412, 24] on h4 "Search" at bounding box center [856, 33] width 922 height 24
click at [578, 71] on span "People" at bounding box center [590, 73] width 40 height 17
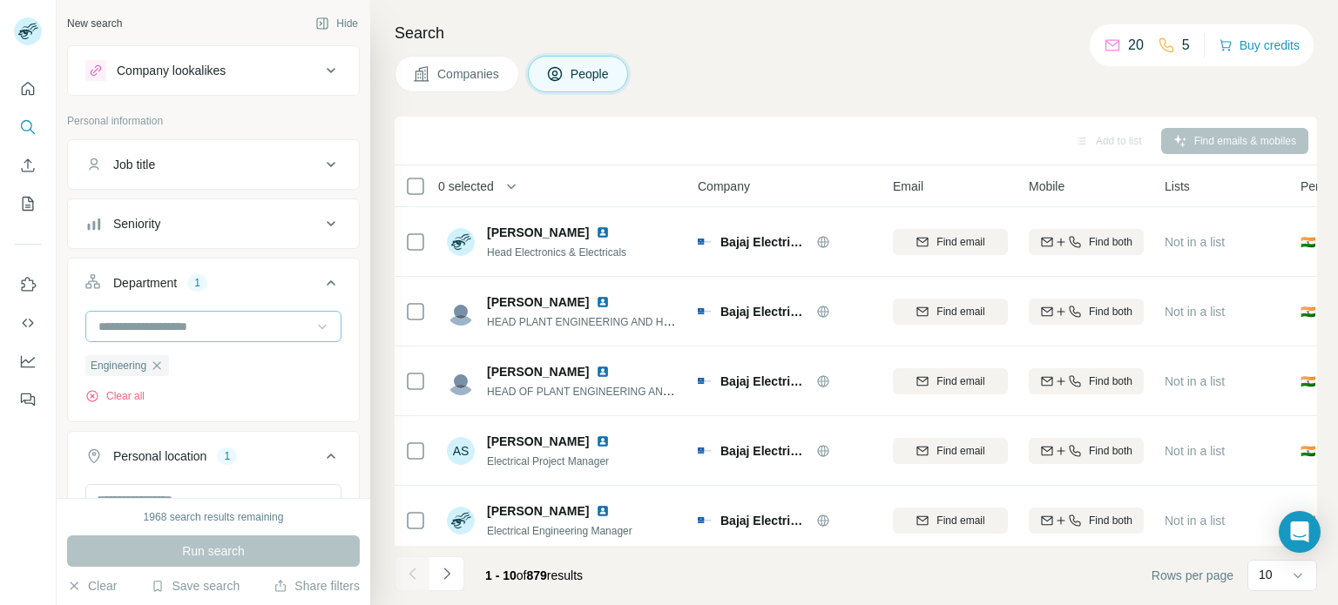
click at [116, 19] on div "New search" at bounding box center [94, 24] width 55 height 16
click at [32, 122] on icon "Search" at bounding box center [27, 126] width 17 height 17
click at [28, 128] on icon "Search" at bounding box center [27, 126] width 17 height 17
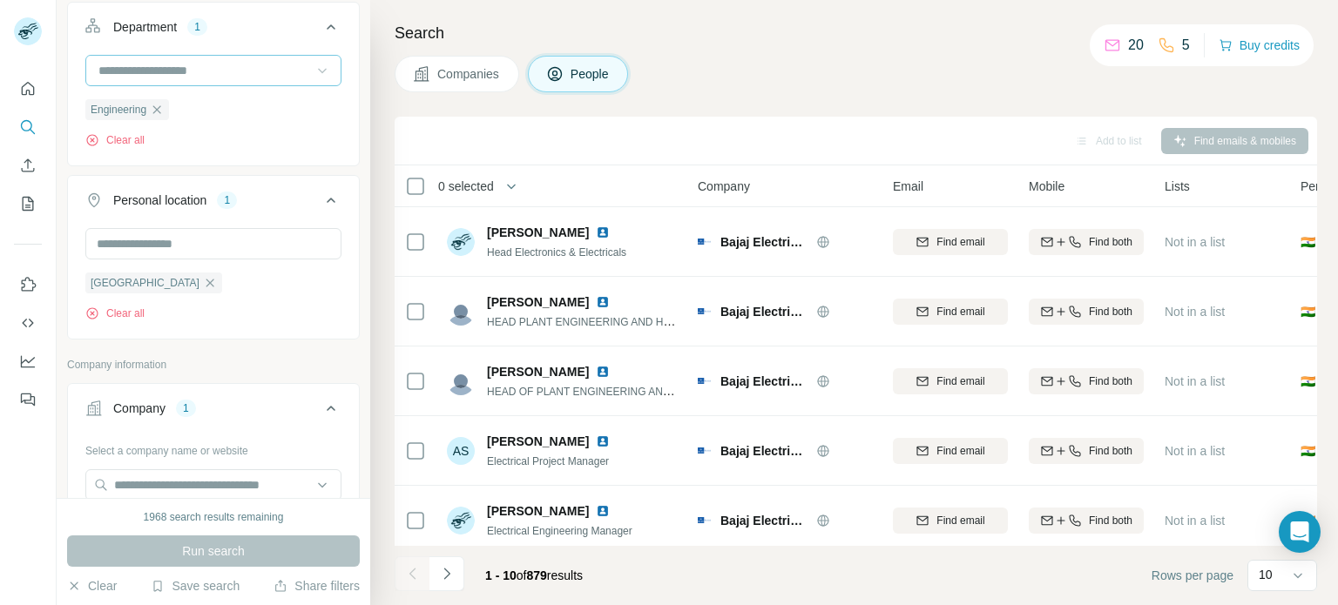
scroll to position [261, 0]
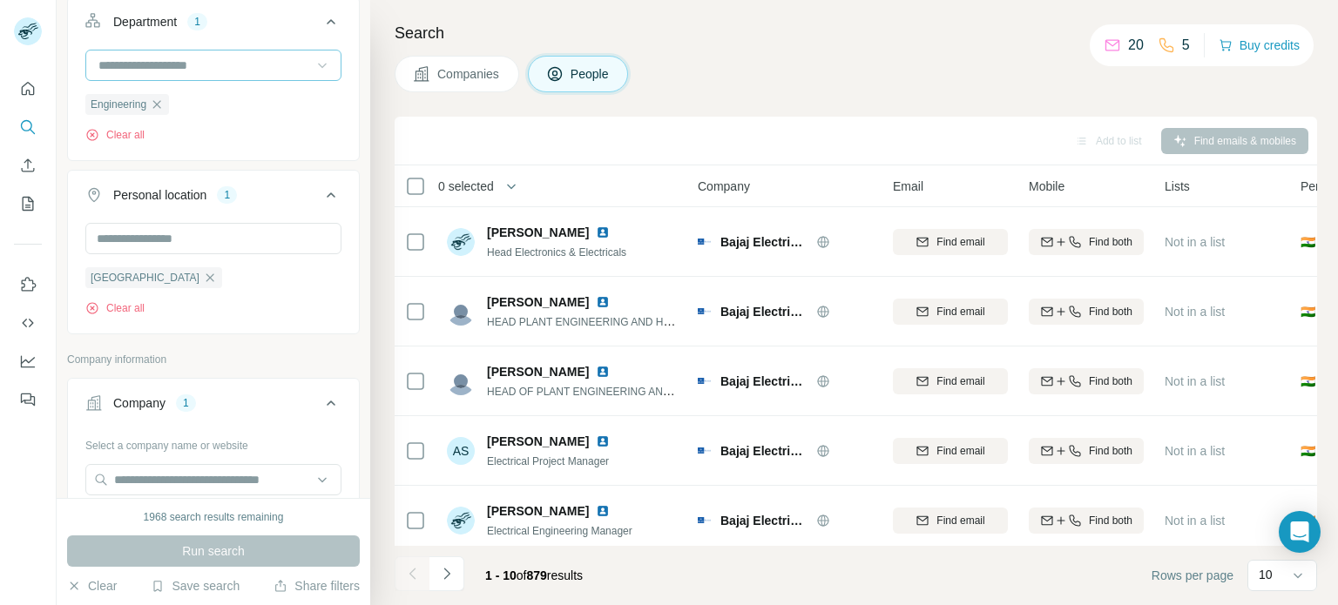
click at [327, 192] on icon at bounding box center [331, 194] width 9 height 5
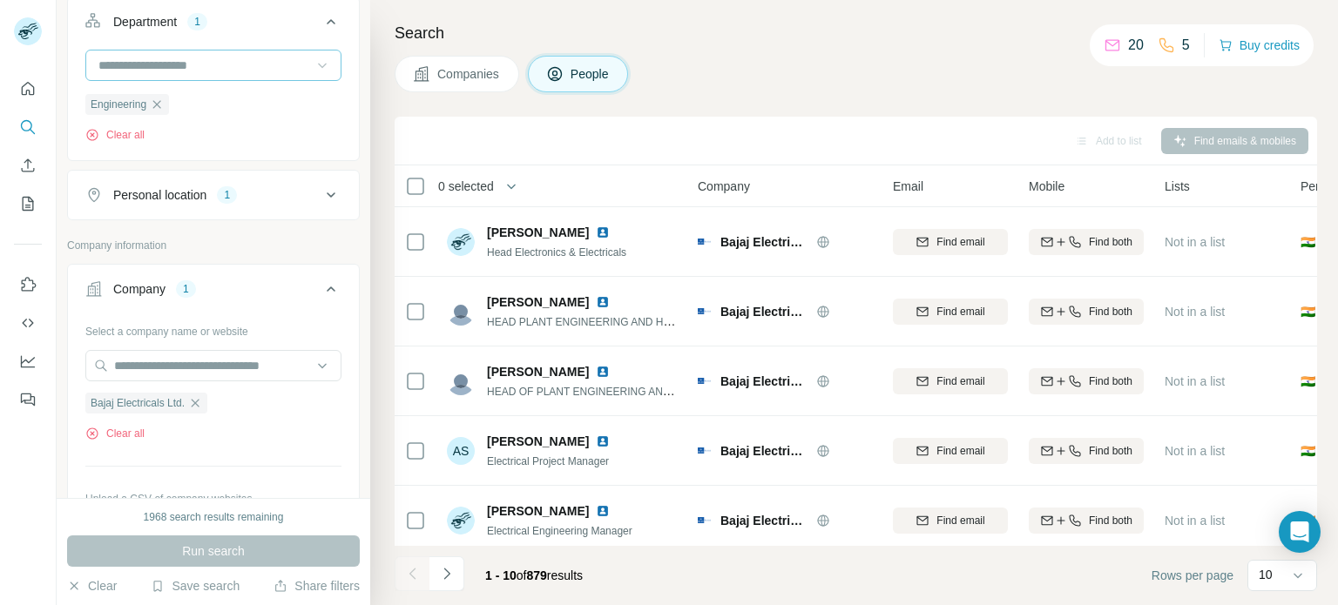
click at [320, 191] on icon at bounding box center [330, 195] width 21 height 21
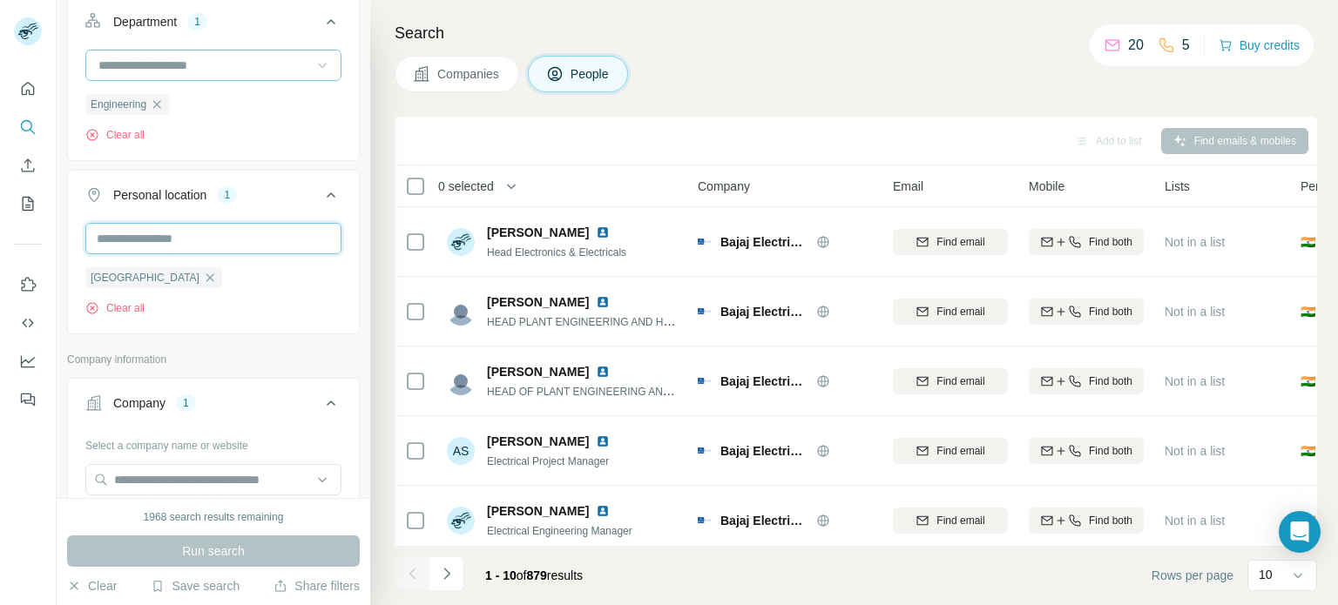
click at [185, 241] on input "text" at bounding box center [213, 238] width 256 height 31
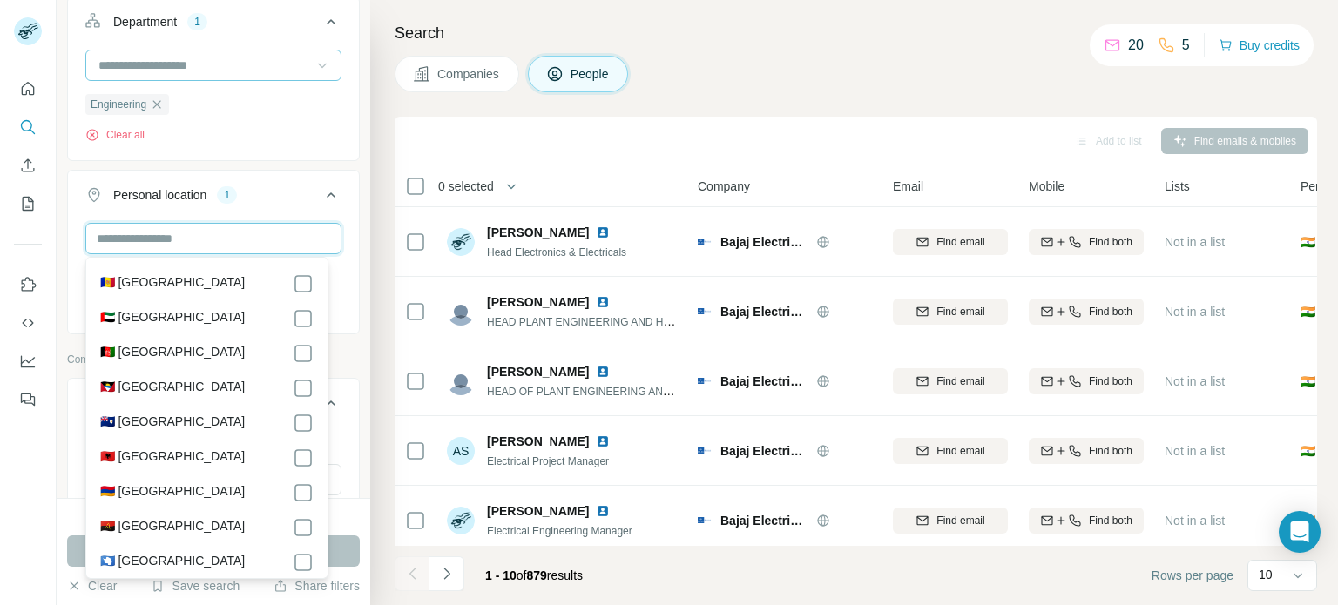
paste input "**********"
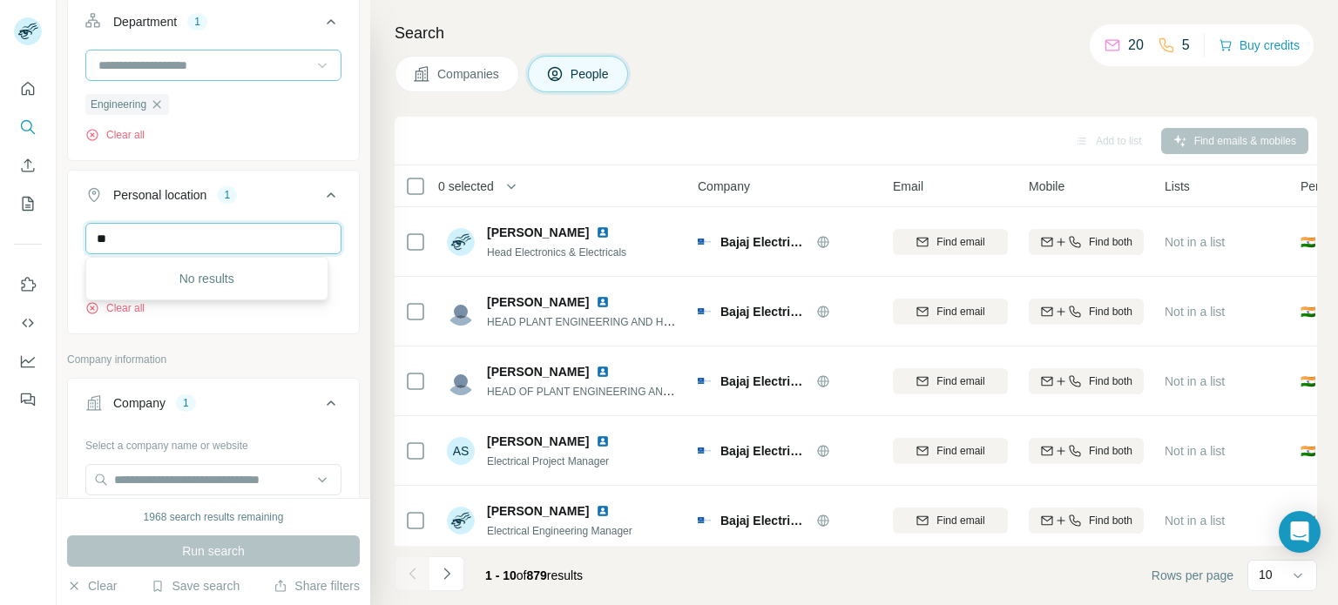
type input "*"
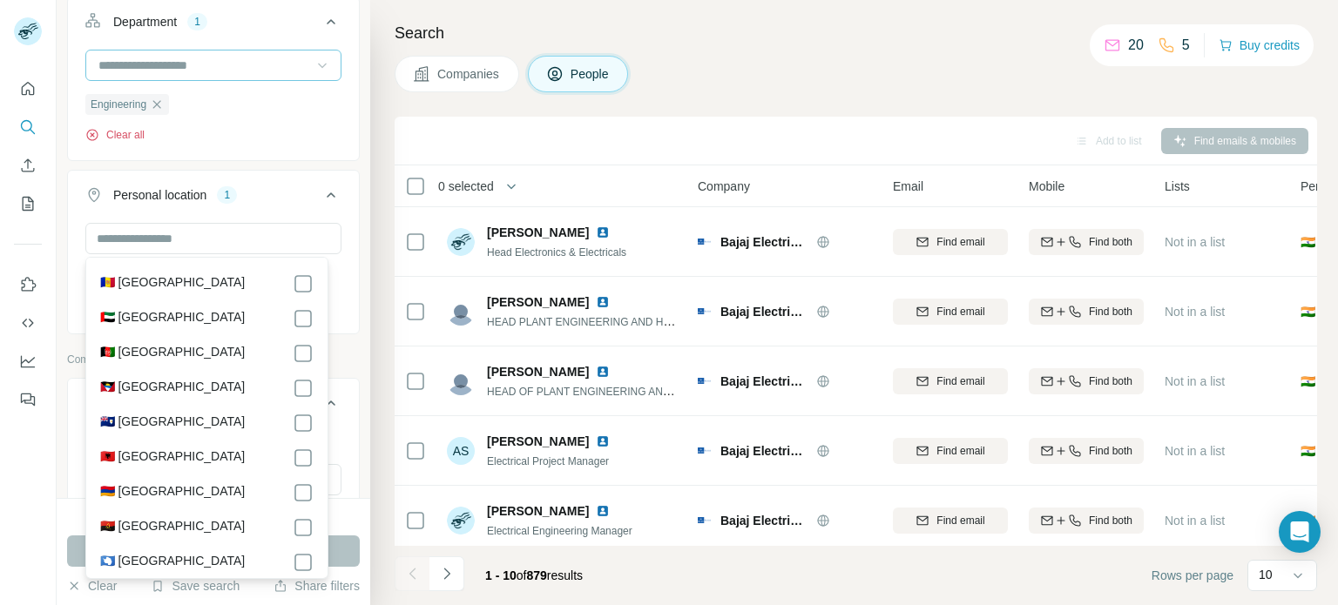
click at [129, 138] on button "Clear all" at bounding box center [114, 135] width 59 height 16
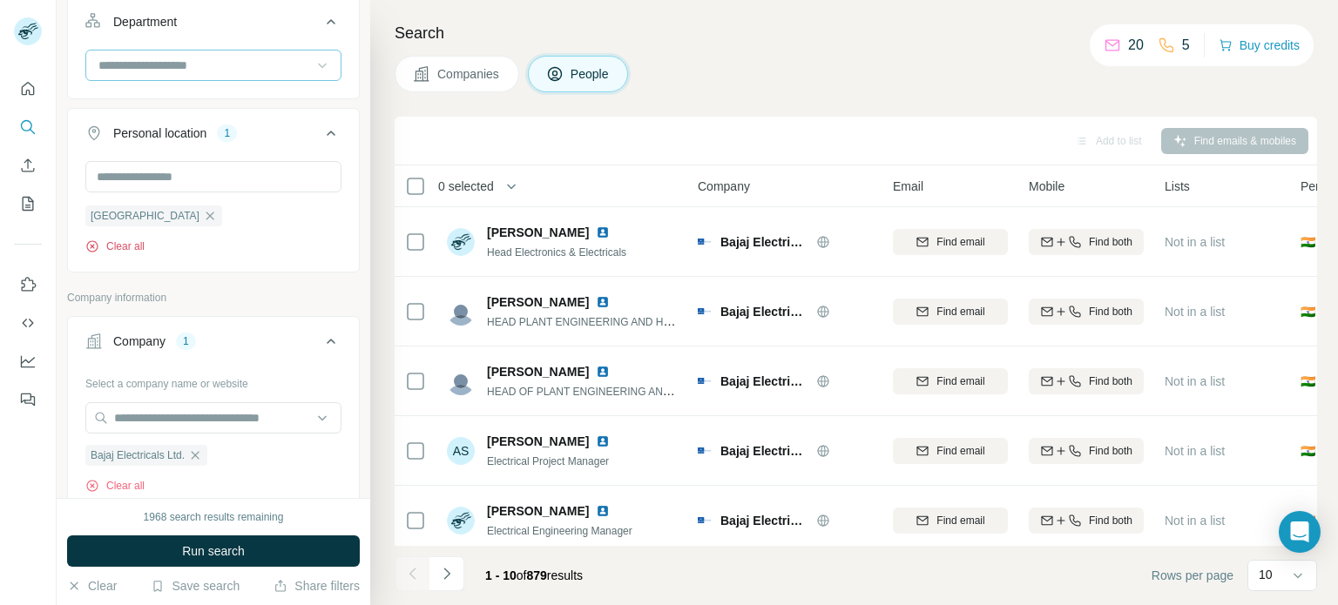
click at [115, 247] on button "Clear all" at bounding box center [114, 247] width 59 height 16
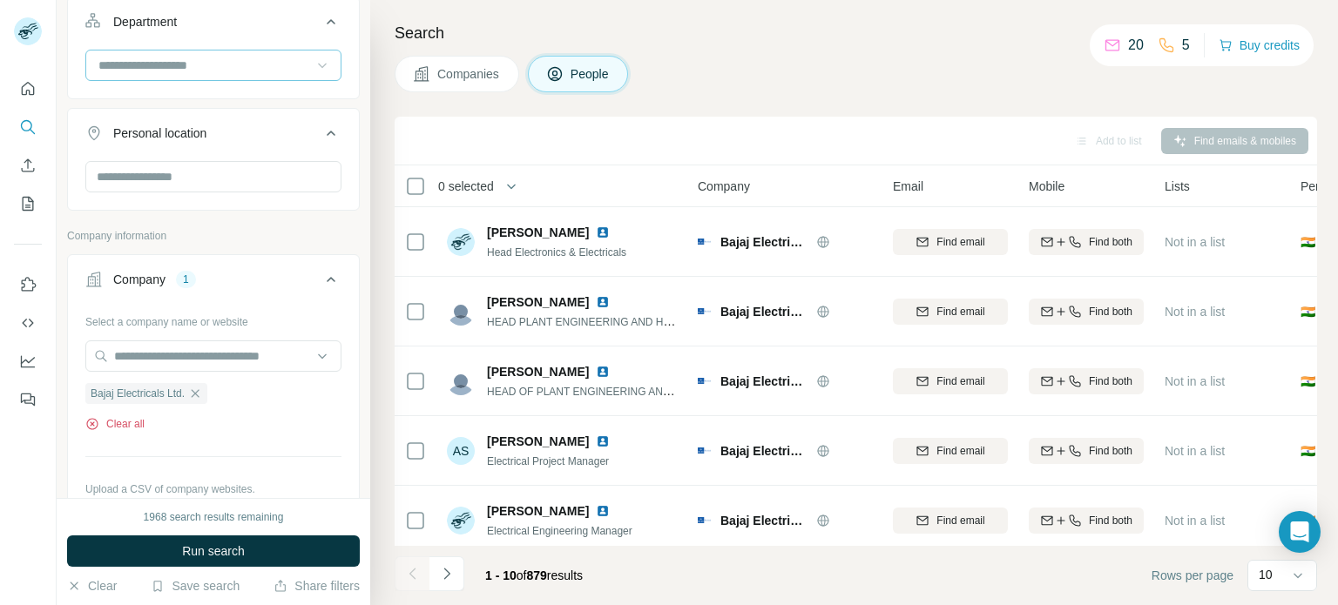
click at [129, 424] on button "Clear all" at bounding box center [114, 424] width 59 height 16
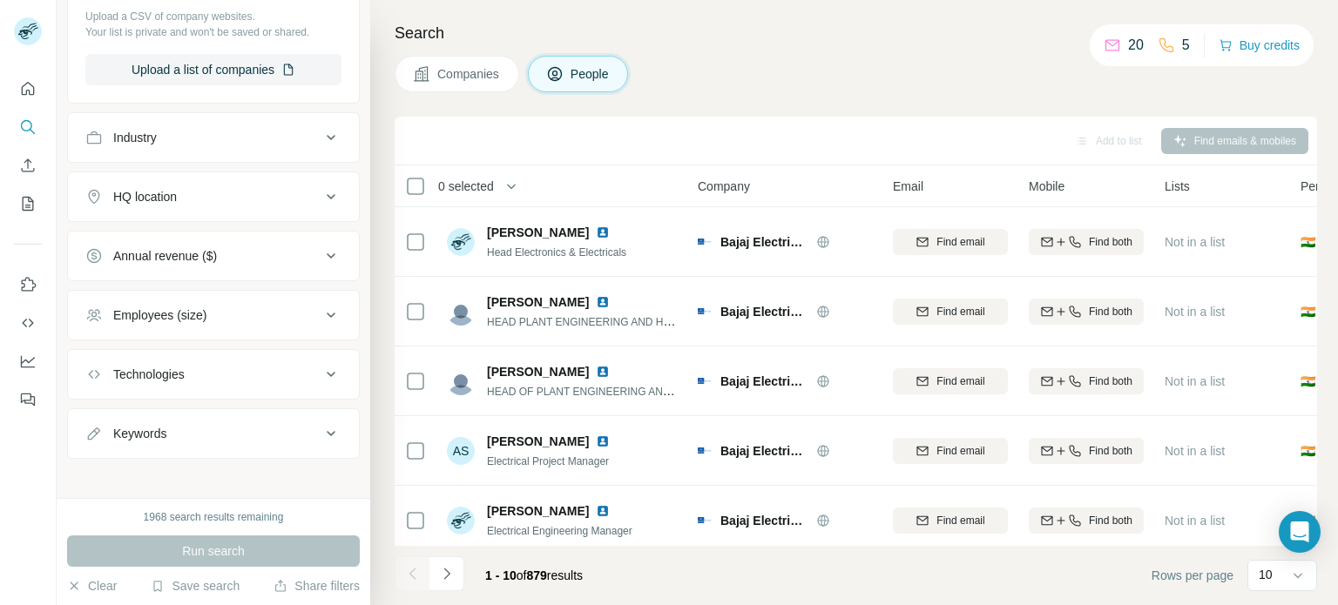
scroll to position [678, 0]
click at [327, 300] on icon at bounding box center [330, 310] width 21 height 21
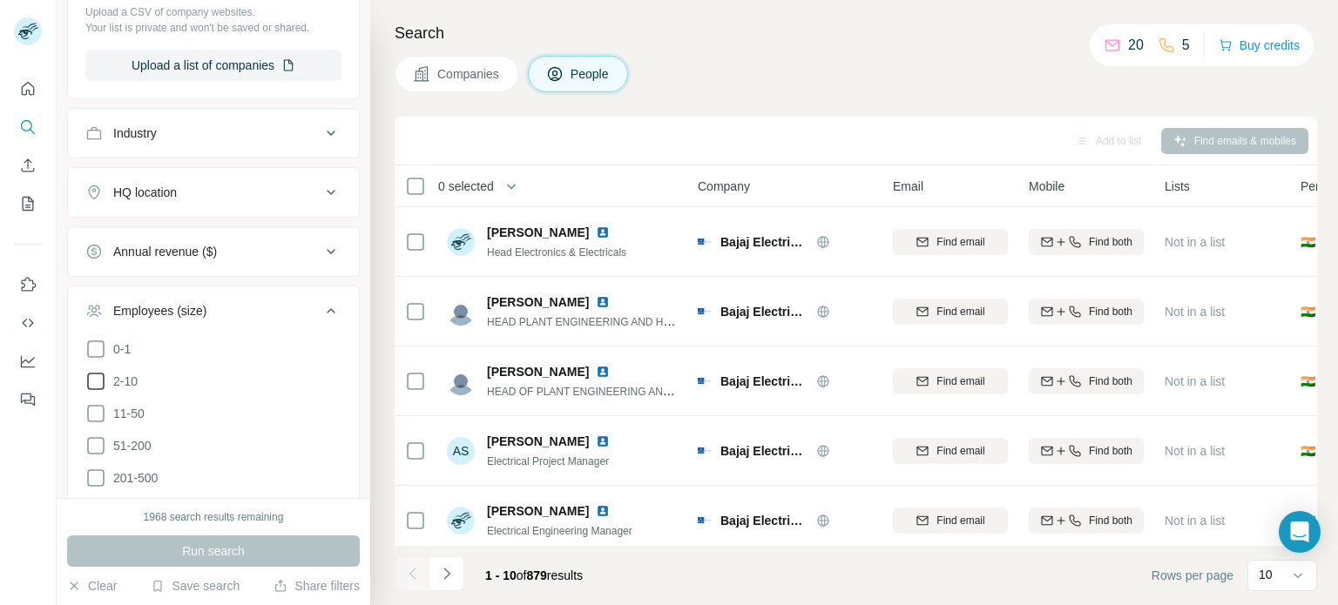
click at [100, 378] on icon at bounding box center [95, 381] width 21 height 21
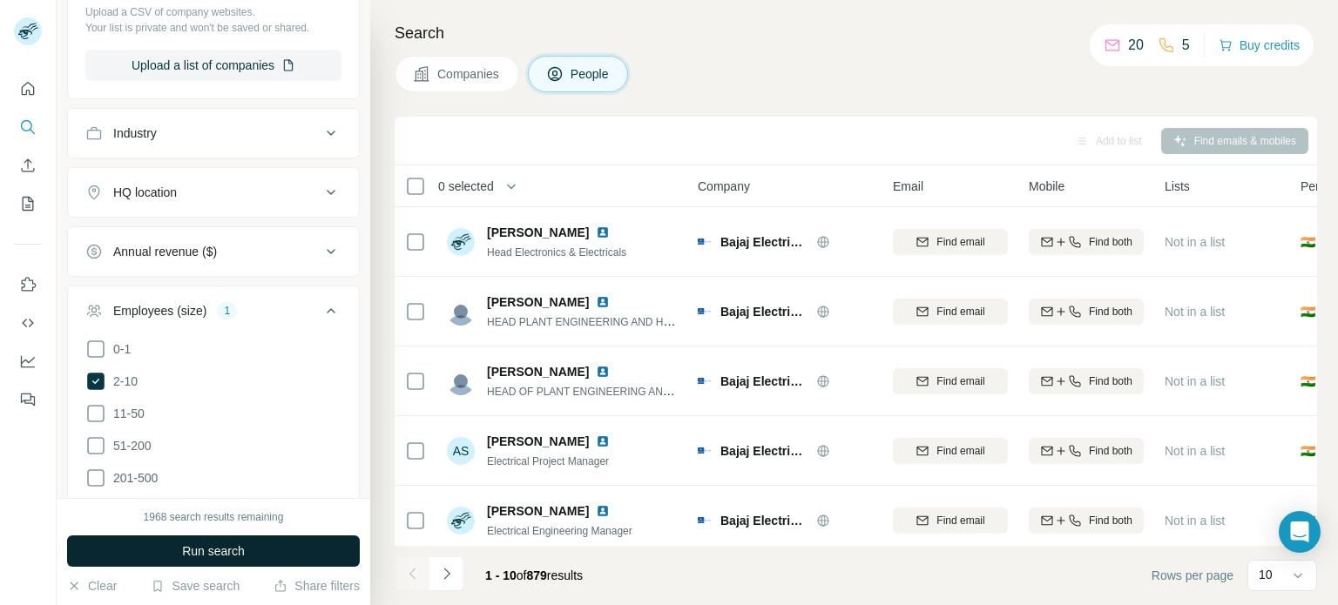
click at [226, 552] on span "Run search" at bounding box center [213, 551] width 63 height 17
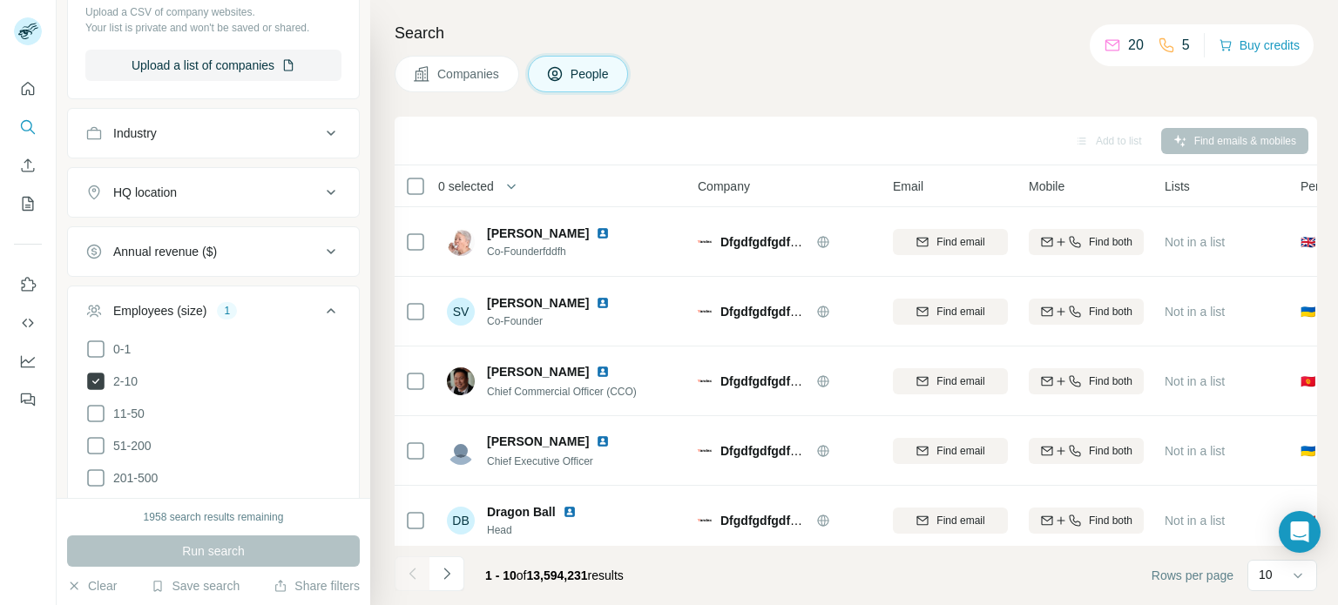
click at [98, 382] on icon at bounding box center [95, 381] width 17 height 17
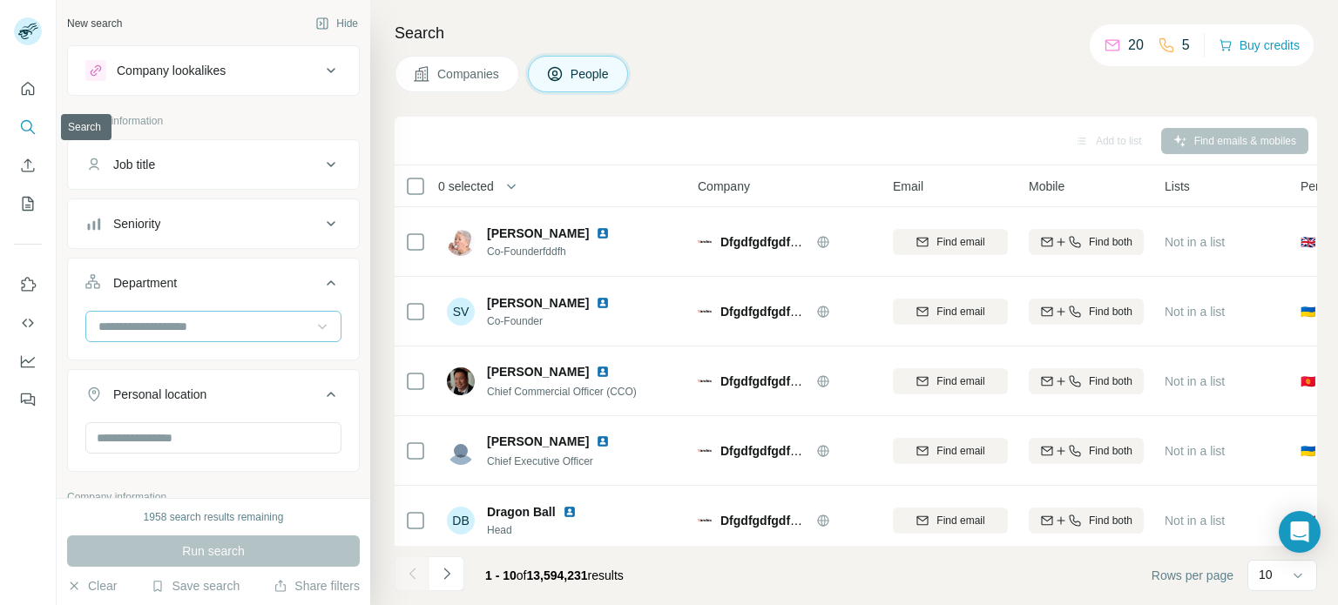
click at [28, 127] on icon "Search" at bounding box center [27, 126] width 17 height 17
click at [422, 30] on h4 "Search" at bounding box center [856, 33] width 922 height 24
click at [512, 24] on h4 "Search" at bounding box center [856, 33] width 922 height 24
click at [470, 34] on h4 "Search" at bounding box center [856, 33] width 922 height 24
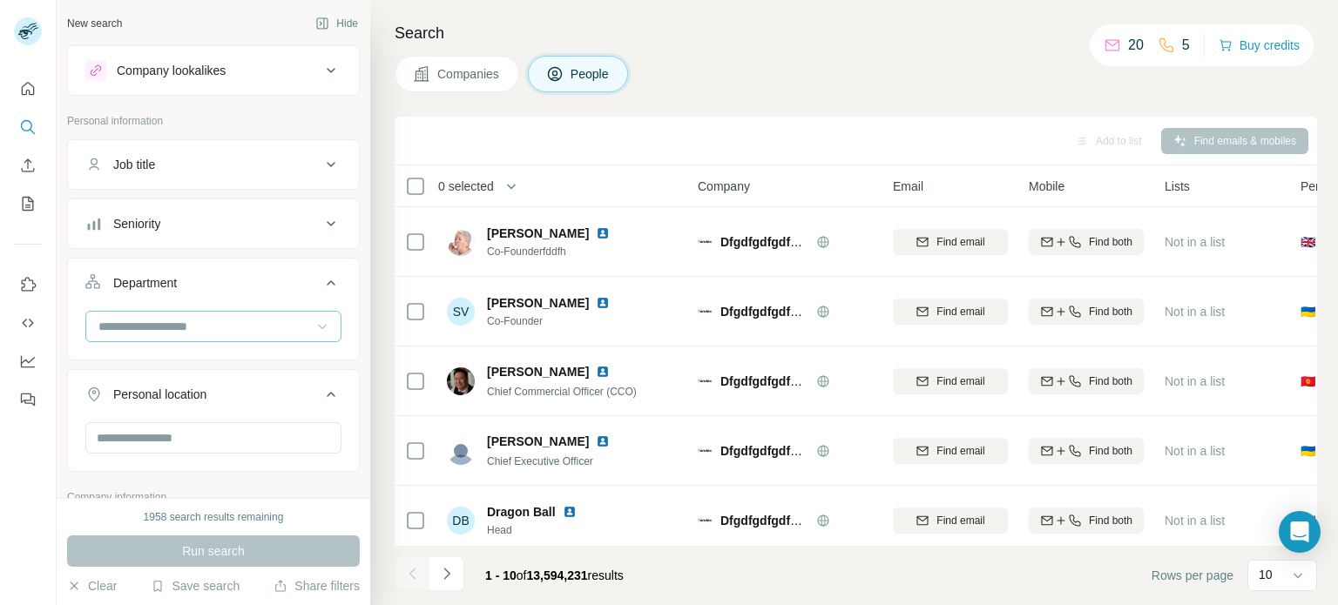
click at [469, 34] on h4 "Search" at bounding box center [856, 33] width 922 height 24
click at [463, 48] on div "Search Companies People Add to list Find emails & mobiles 0 selected People Com…" at bounding box center [854, 302] width 968 height 605
click at [462, 70] on span "Companies" at bounding box center [469, 73] width 64 height 17
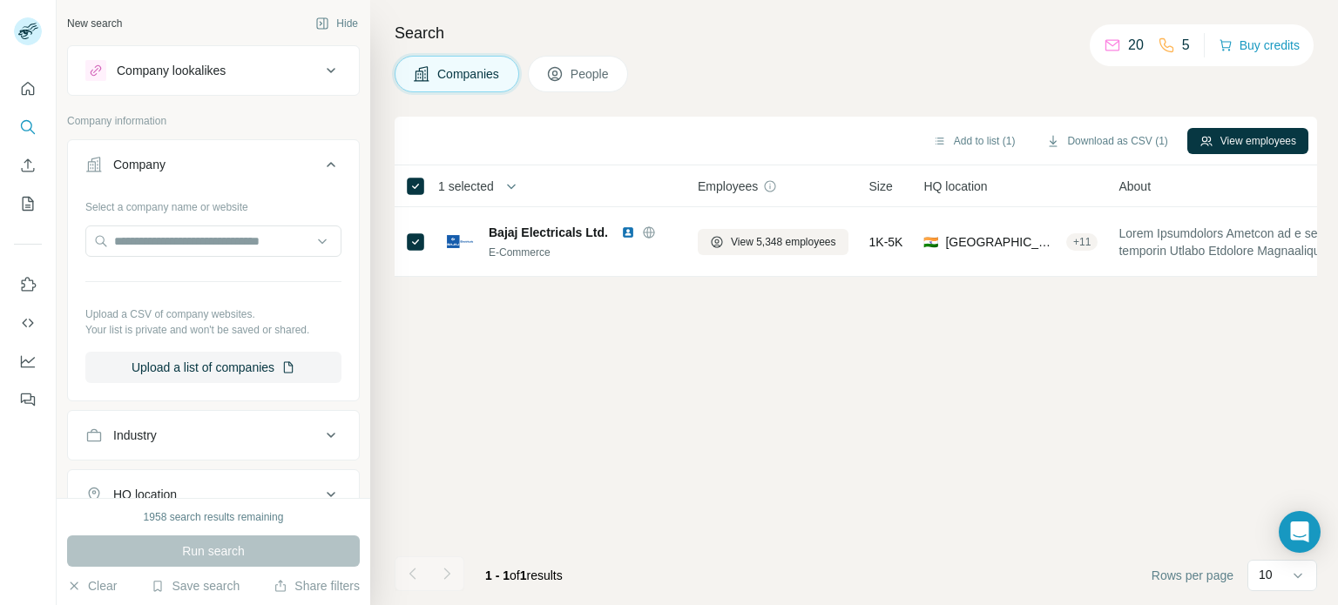
click at [551, 78] on icon at bounding box center [554, 73] width 17 height 17
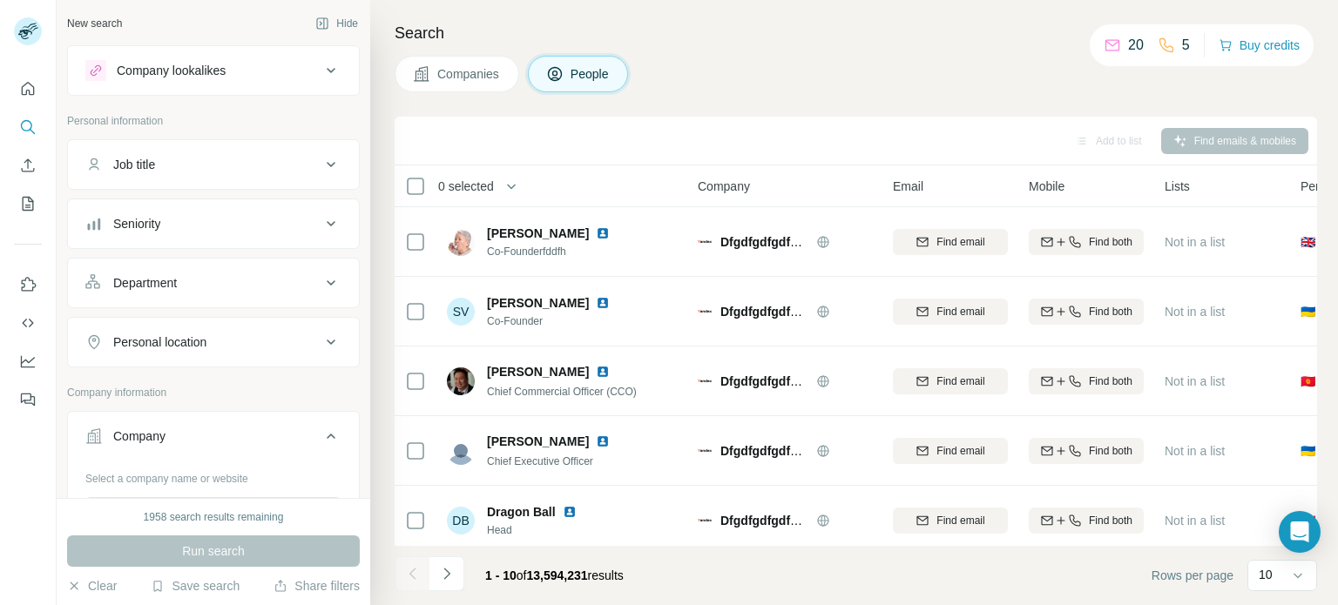
click at [451, 84] on button "Companies" at bounding box center [457, 74] width 125 height 37
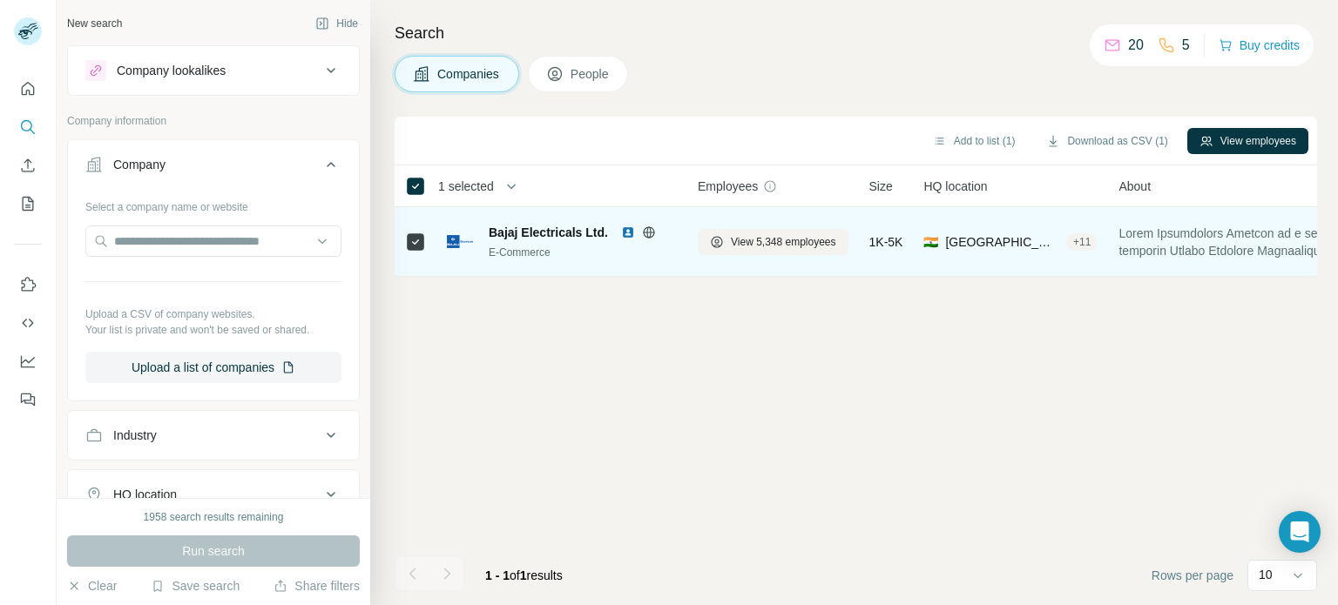
click at [420, 232] on icon at bounding box center [415, 242] width 21 height 21
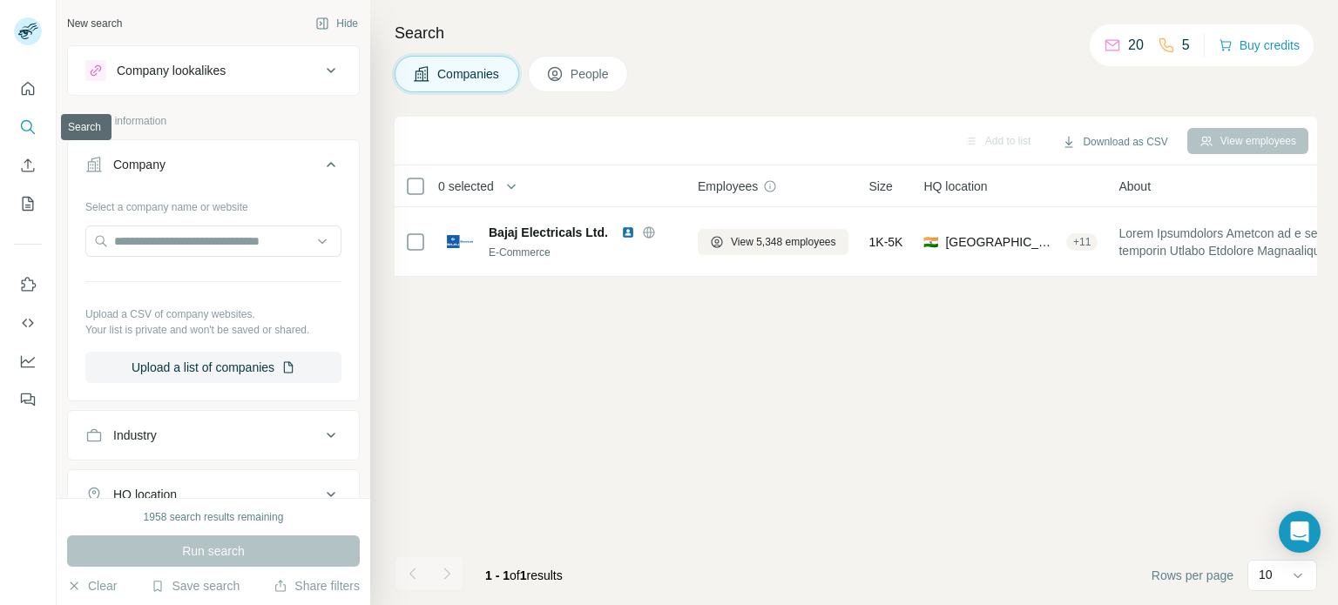
click at [25, 128] on icon "Search" at bounding box center [27, 126] width 17 height 17
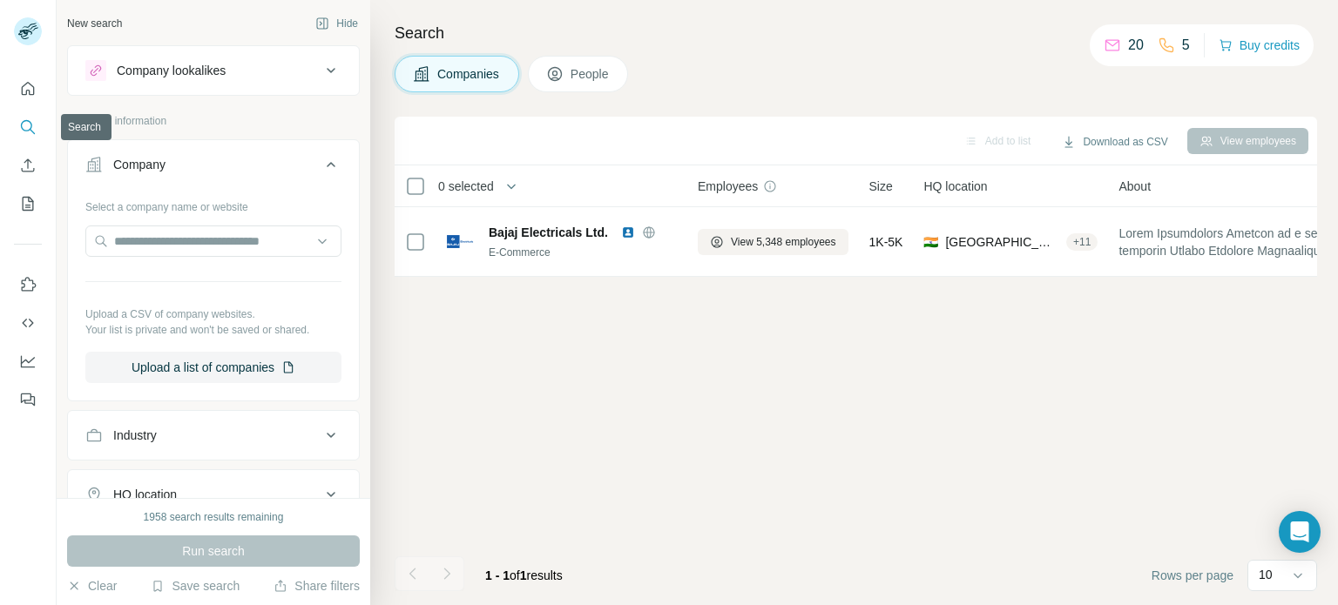
click at [25, 128] on icon "Search" at bounding box center [27, 126] width 17 height 17
click at [30, 127] on icon "Search" at bounding box center [27, 126] width 17 height 17
drag, startPoint x: 30, startPoint y: 127, endPoint x: 233, endPoint y: 117, distance: 204.1
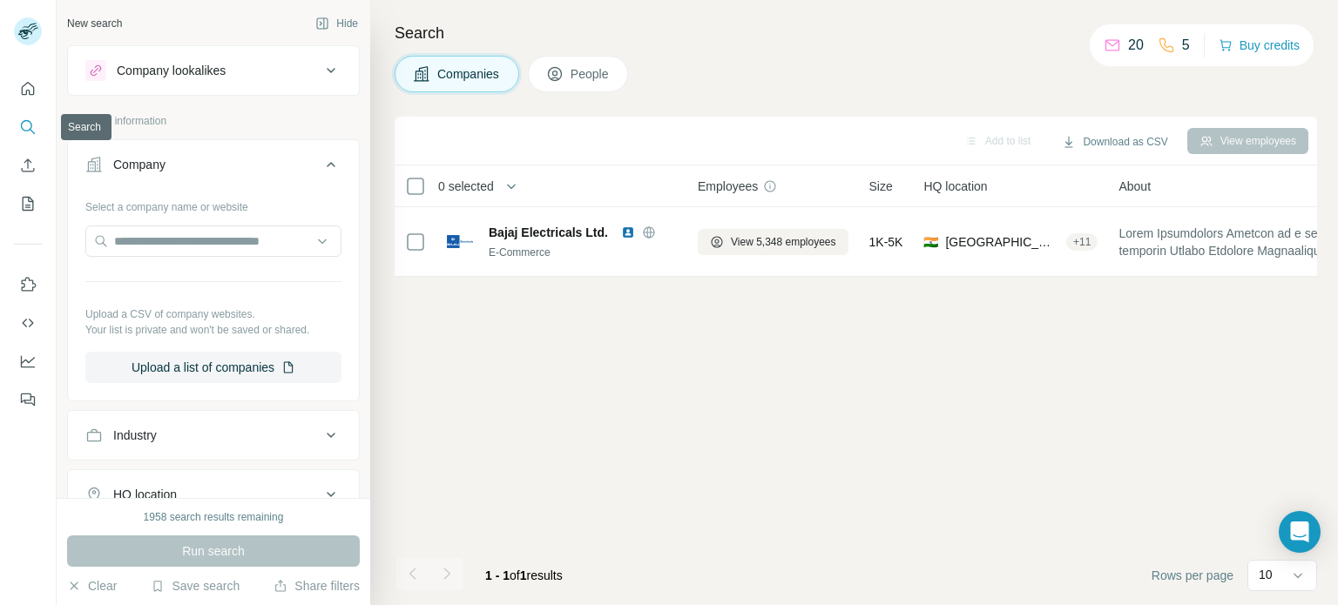
click at [235, 114] on p "Company information" at bounding box center [213, 121] width 293 height 16
click at [29, 97] on icon "Quick start" at bounding box center [27, 88] width 17 height 17
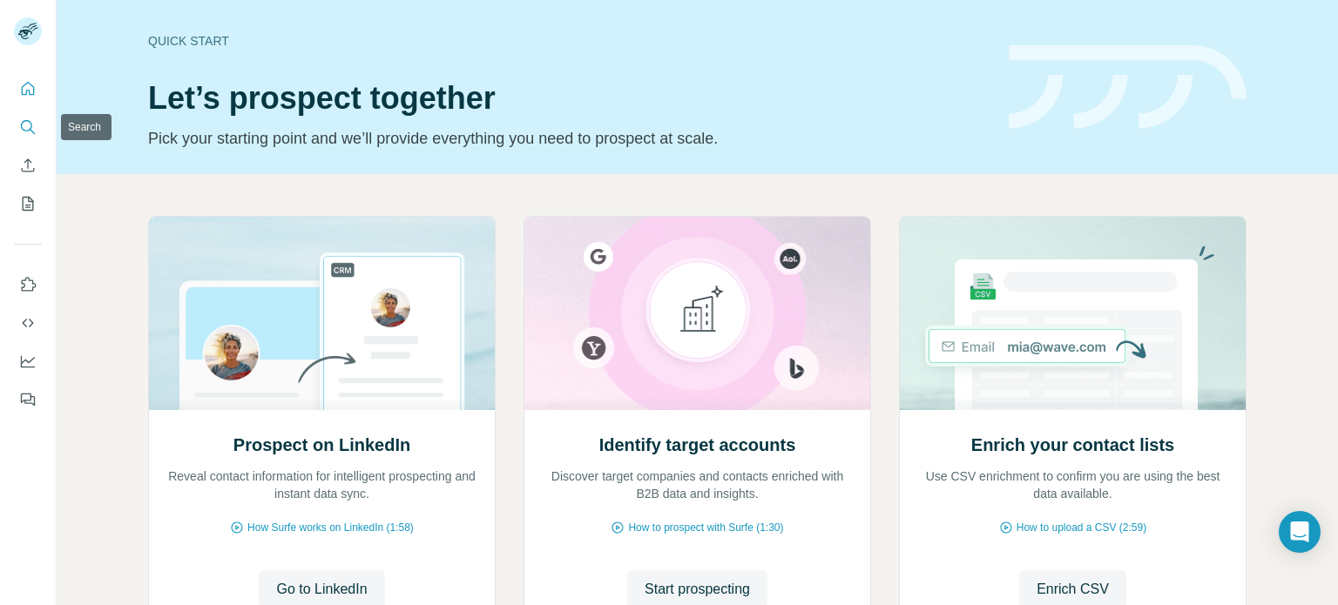
click at [28, 121] on icon "Search" at bounding box center [26, 125] width 11 height 11
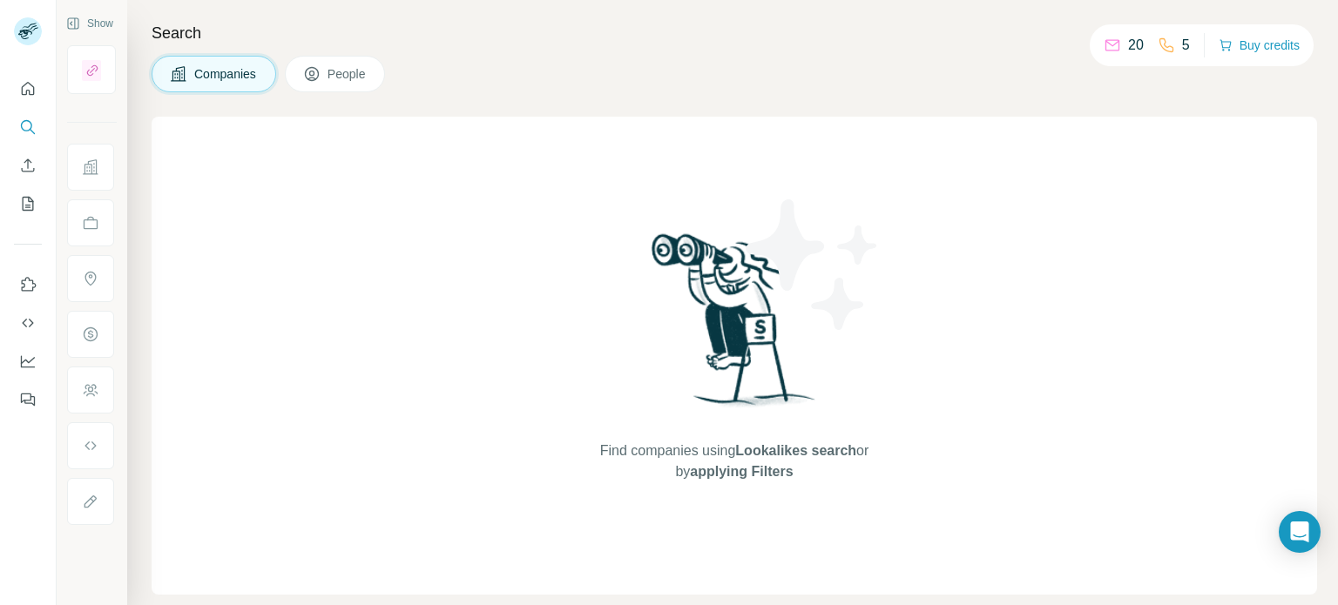
click at [223, 135] on div "Find companies using Lookalikes search or by applying Filters" at bounding box center [734, 356] width 1165 height 478
click at [226, 73] on span "Companies" at bounding box center [226, 73] width 64 height 17
click at [211, 152] on div "Find companies using Lookalikes search or by applying Filters" at bounding box center [734, 356] width 1165 height 478
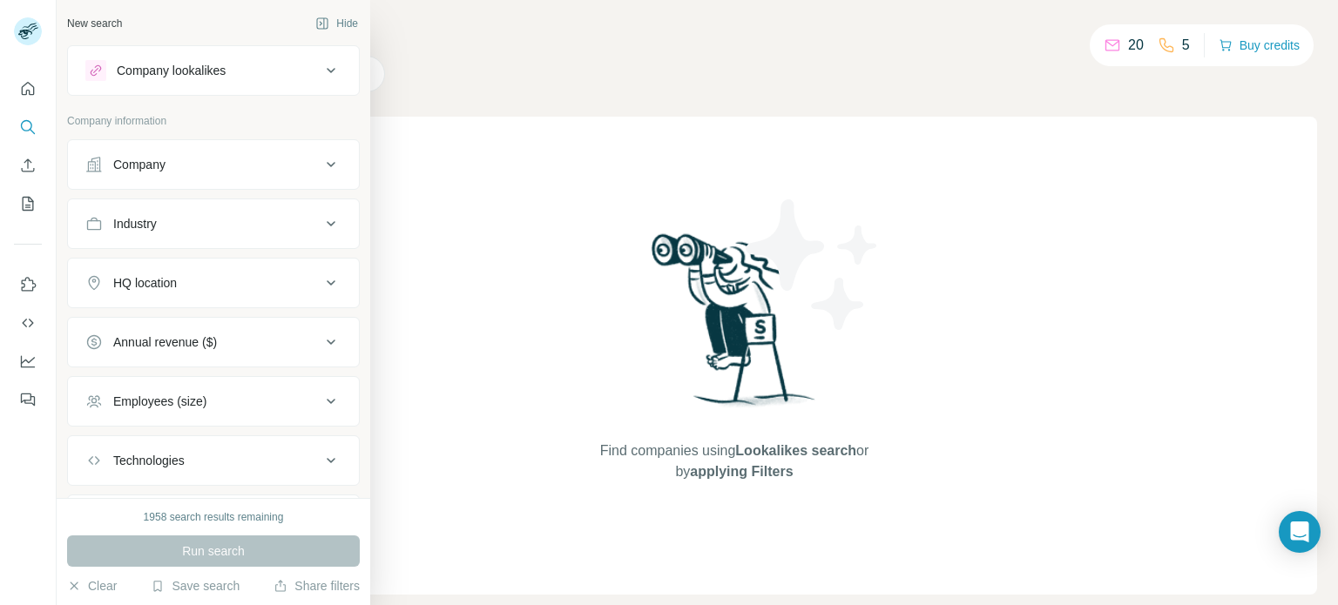
scroll to position [92, 0]
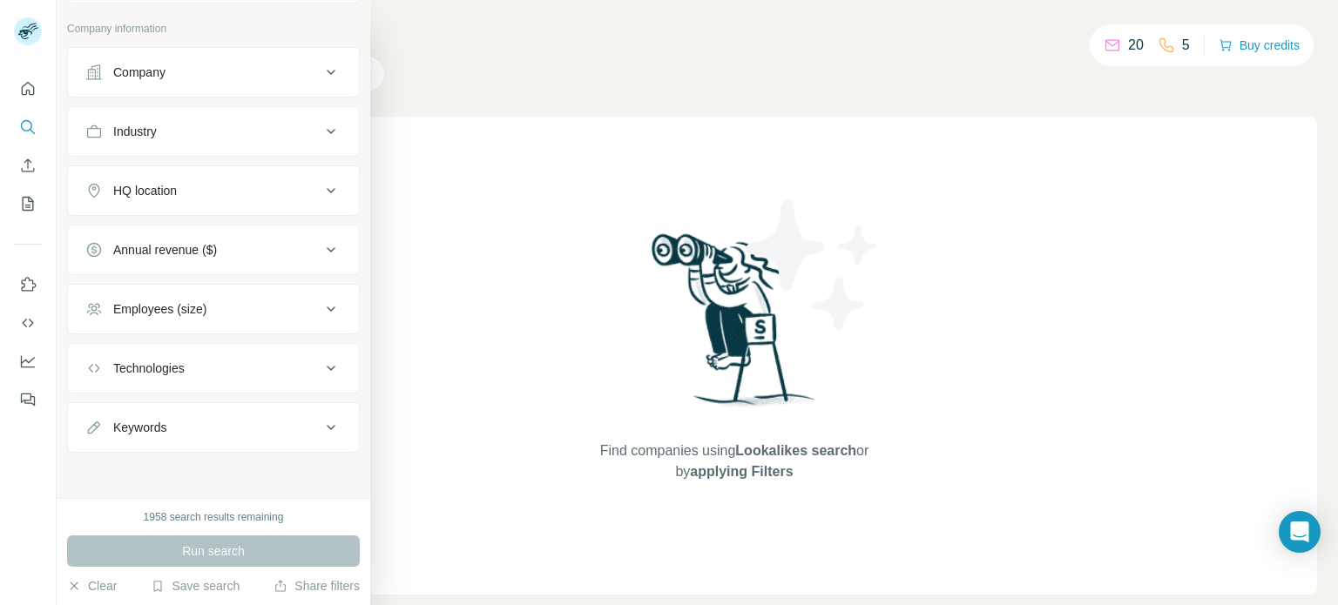
click at [249, 421] on div "Keywords" at bounding box center [202, 427] width 235 height 17
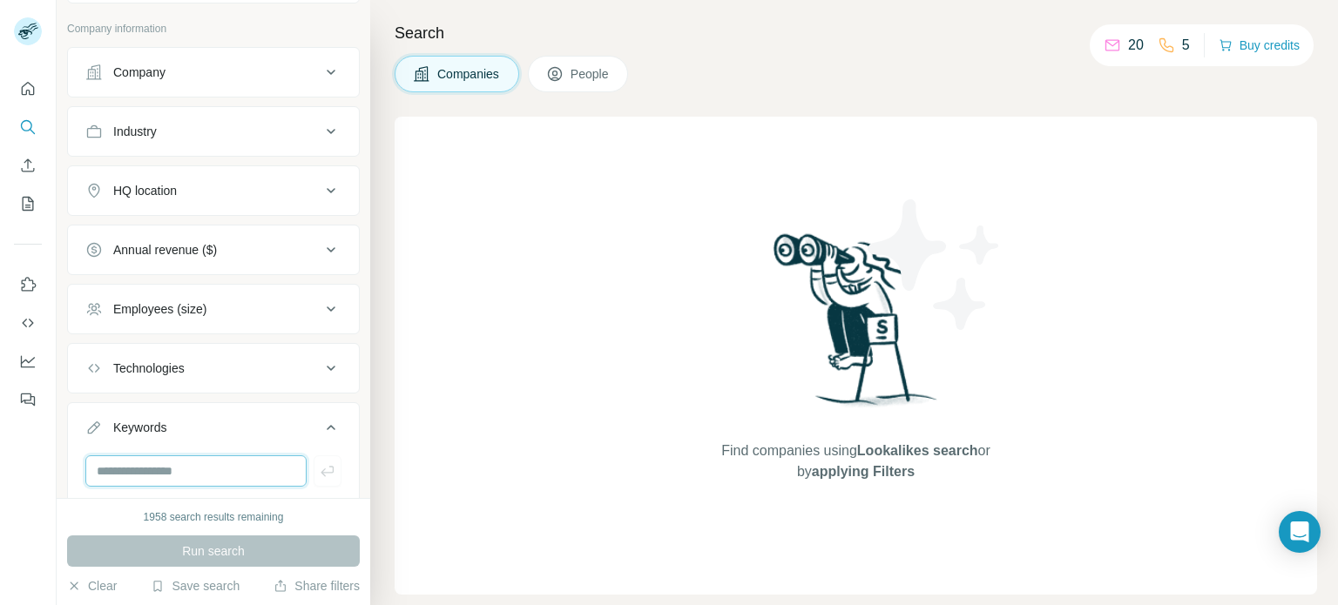
click at [199, 463] on input "text" at bounding box center [195, 470] width 221 height 31
paste input "**********"
type input "**********"
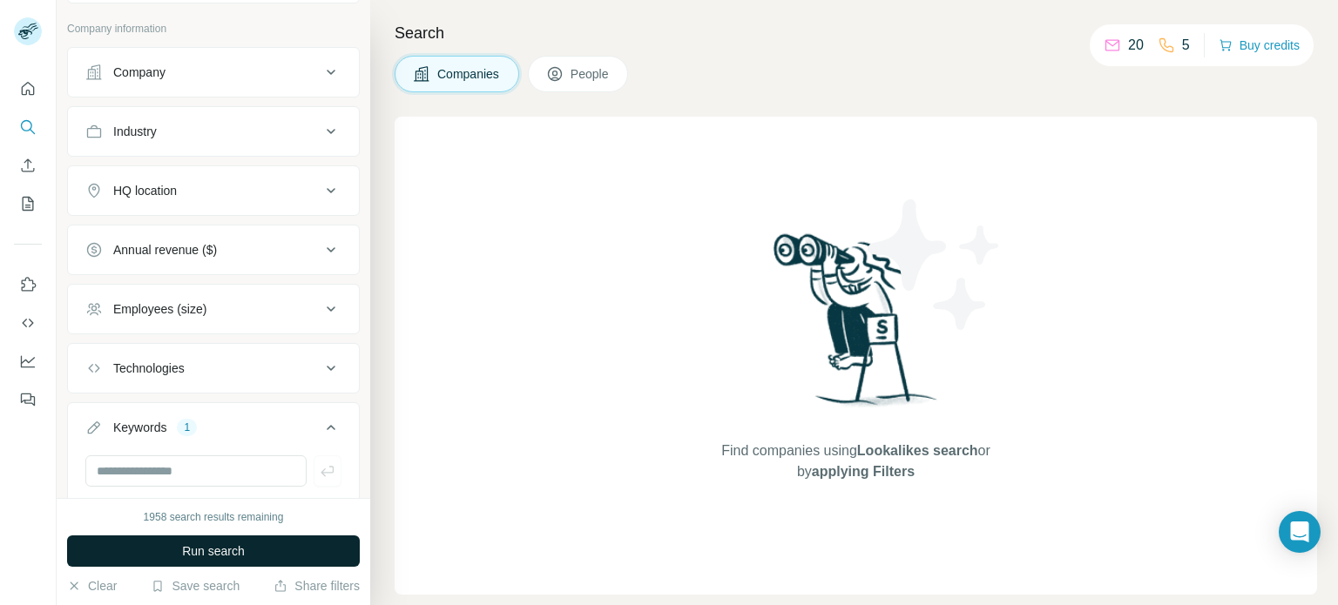
click at [246, 560] on button "Run search" at bounding box center [213, 551] width 293 height 31
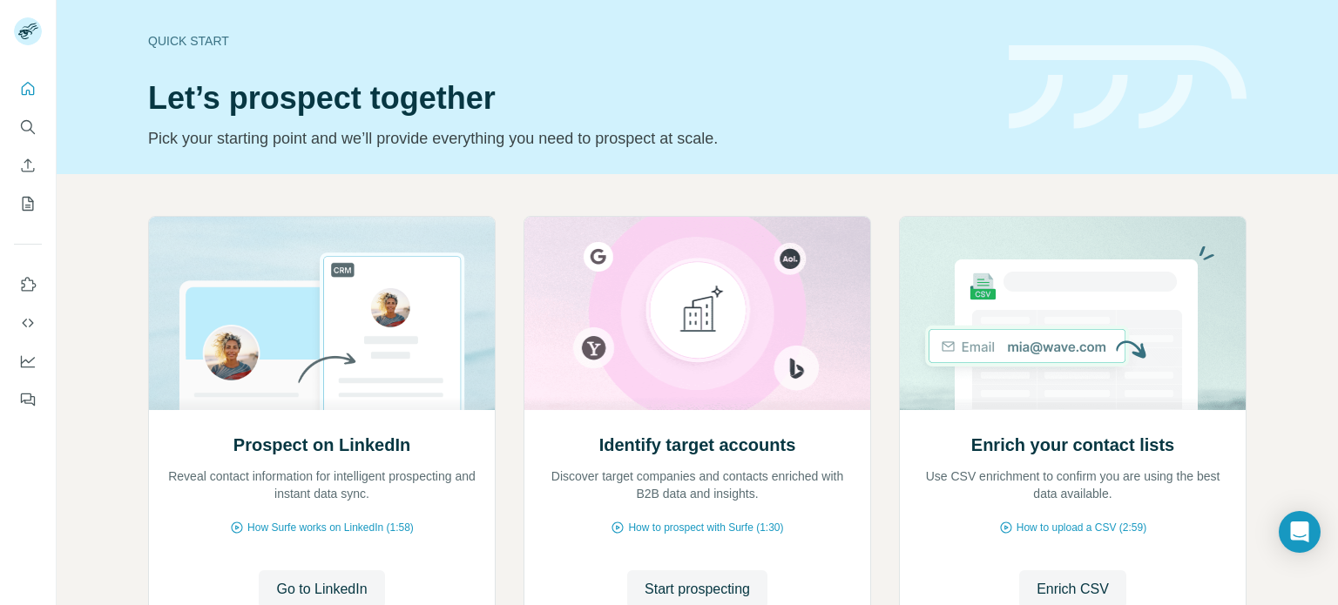
click at [188, 37] on div "Quick start" at bounding box center [568, 40] width 840 height 17
click at [22, 87] on icon "Quick start" at bounding box center [28, 88] width 13 height 13
click at [21, 130] on icon "Search" at bounding box center [27, 126] width 17 height 17
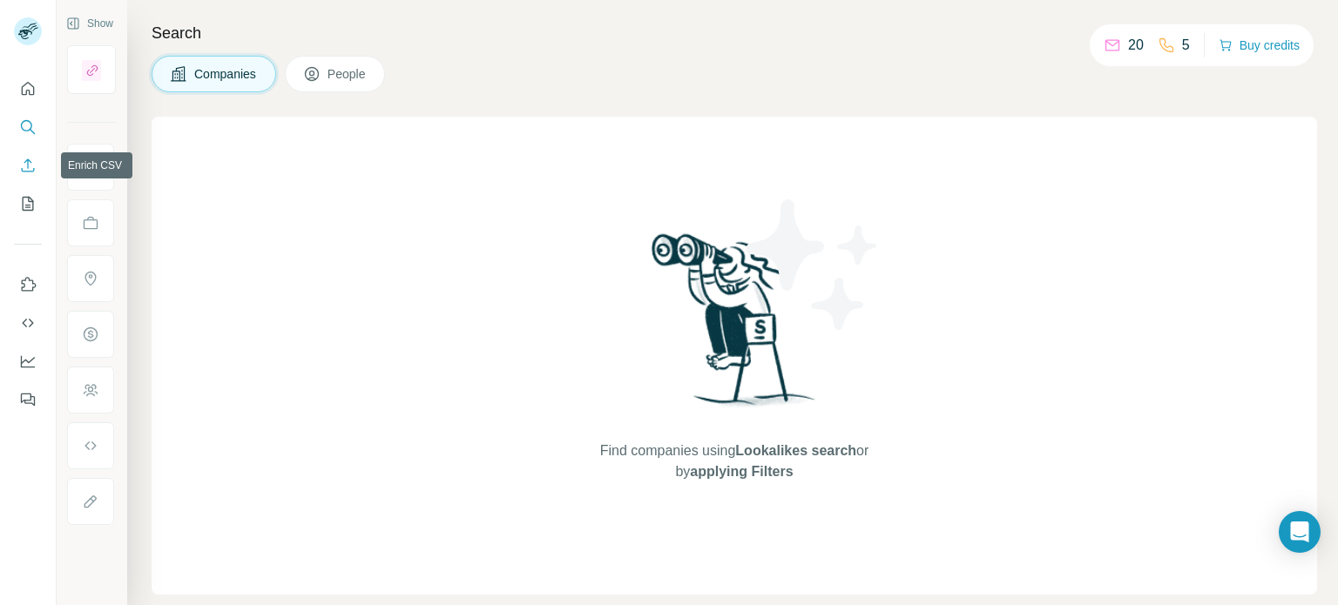
click at [30, 166] on icon "Enrich CSV" at bounding box center [27, 165] width 17 height 17
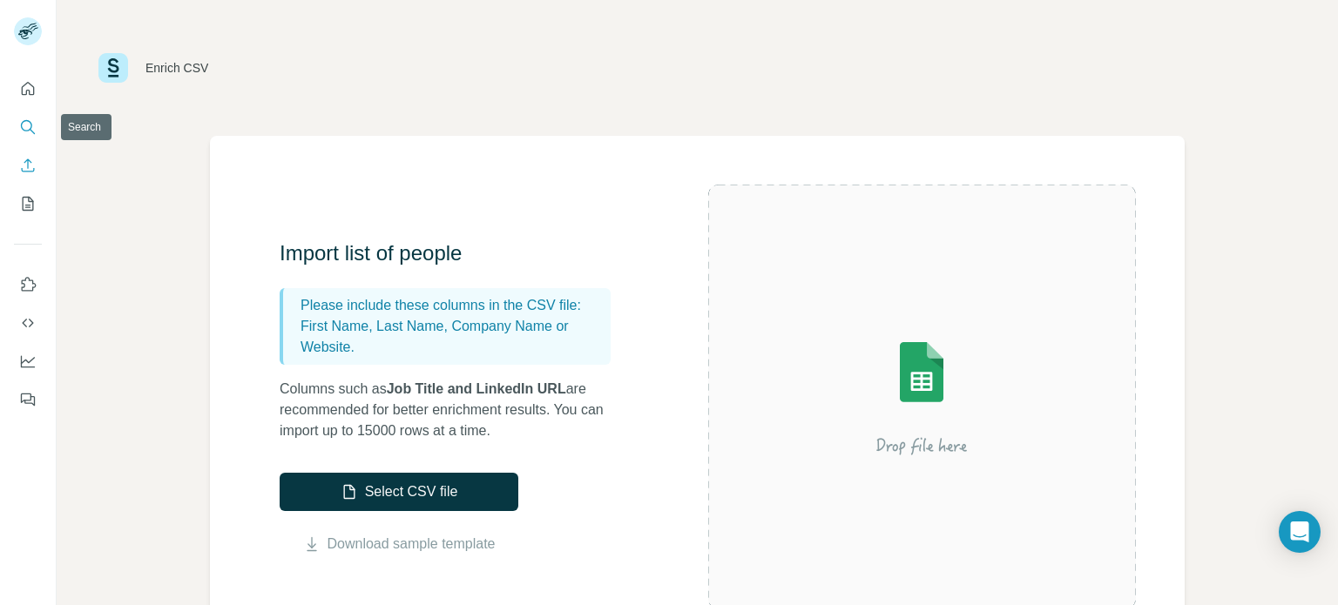
click at [28, 125] on icon "Search" at bounding box center [27, 126] width 17 height 17
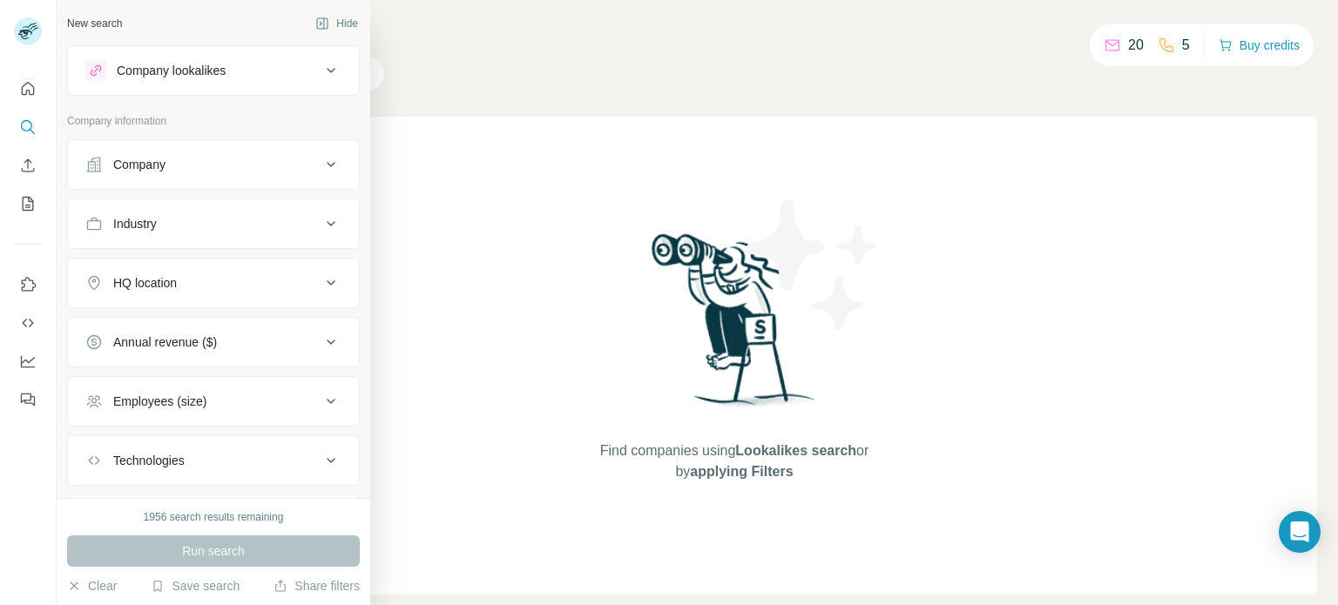
click at [320, 67] on icon at bounding box center [330, 70] width 21 height 21
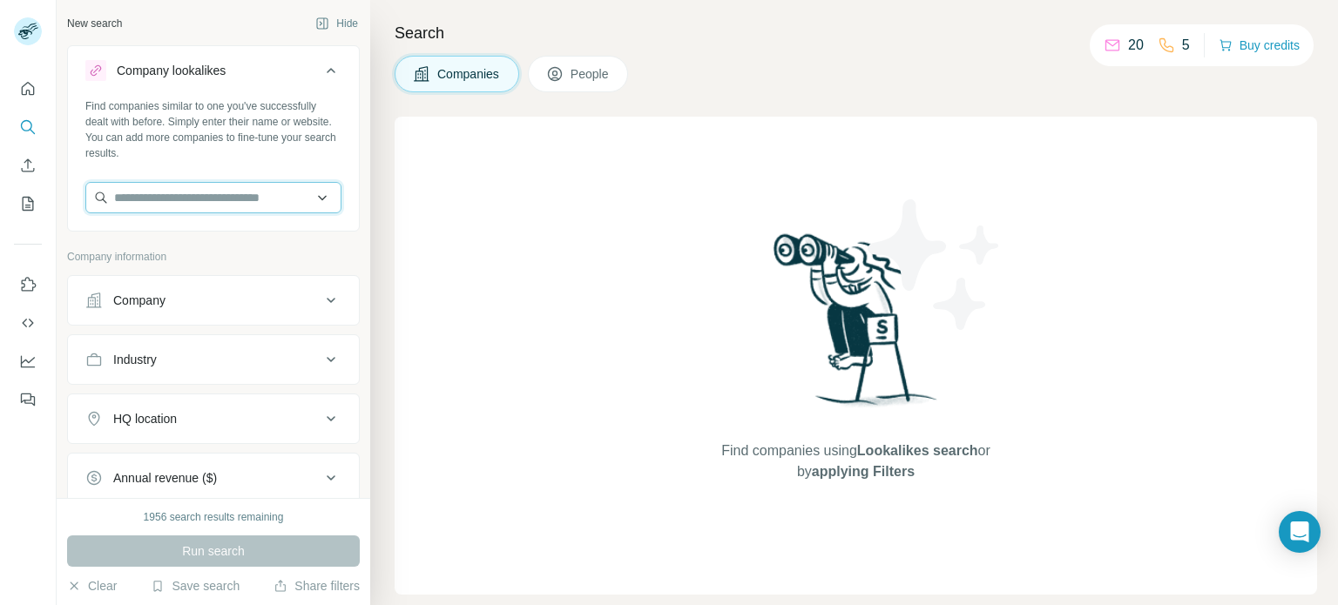
click at [309, 196] on input "text" at bounding box center [213, 197] width 256 height 31
click at [293, 195] on input "text" at bounding box center [213, 197] width 256 height 31
click at [324, 71] on icon at bounding box center [330, 70] width 21 height 21
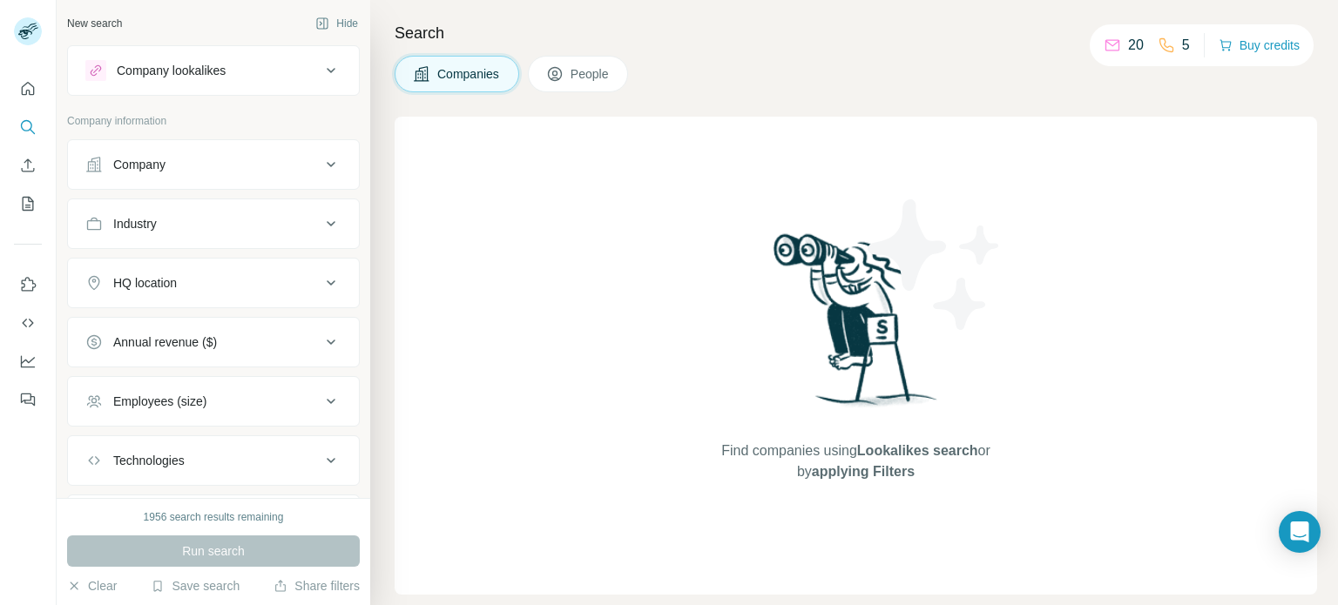
click at [320, 285] on icon at bounding box center [330, 283] width 21 height 21
